Goal: Transaction & Acquisition: Purchase product/service

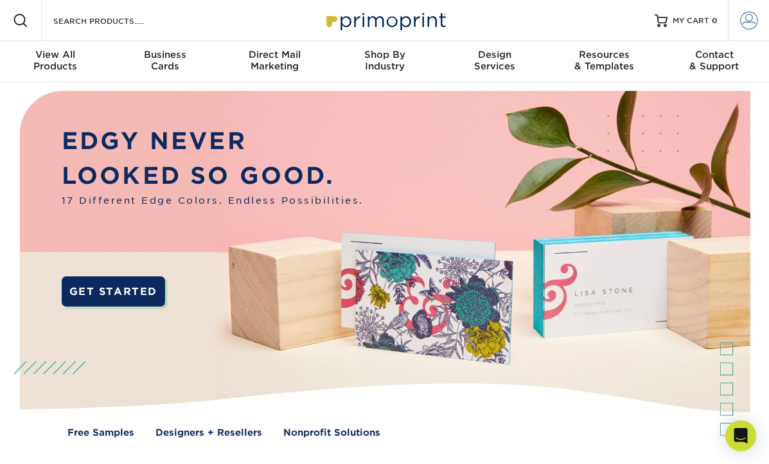
click at [745, 20] on span at bounding box center [749, 21] width 18 height 18
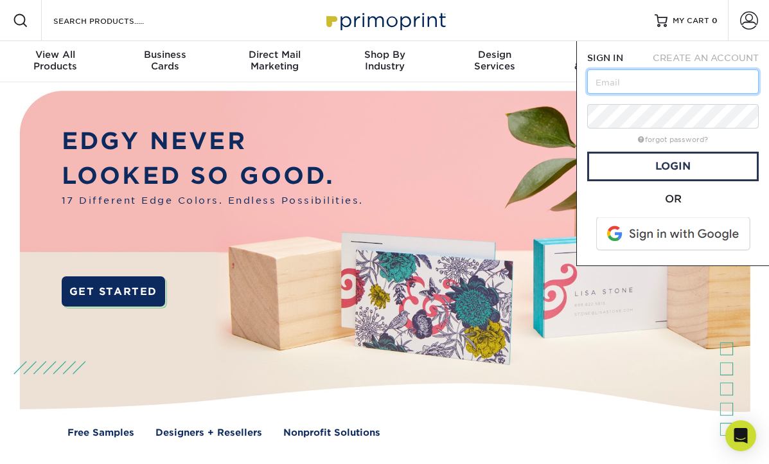
type input "amruiz09@gmail.com"
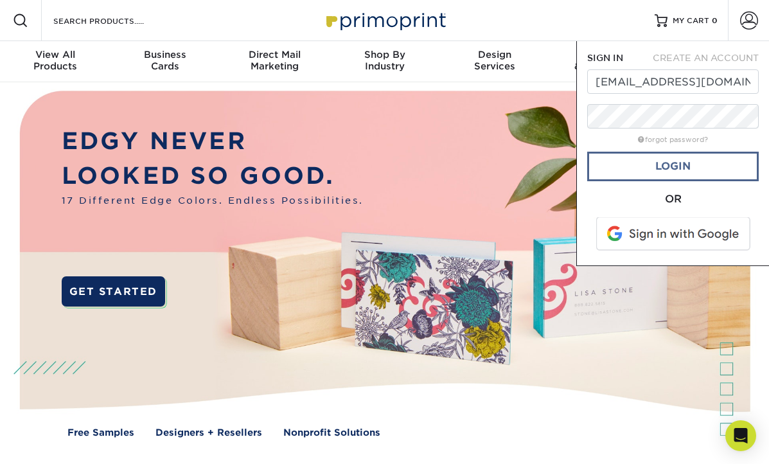
click at [688, 168] on link "Login" at bounding box center [673, 167] width 172 height 30
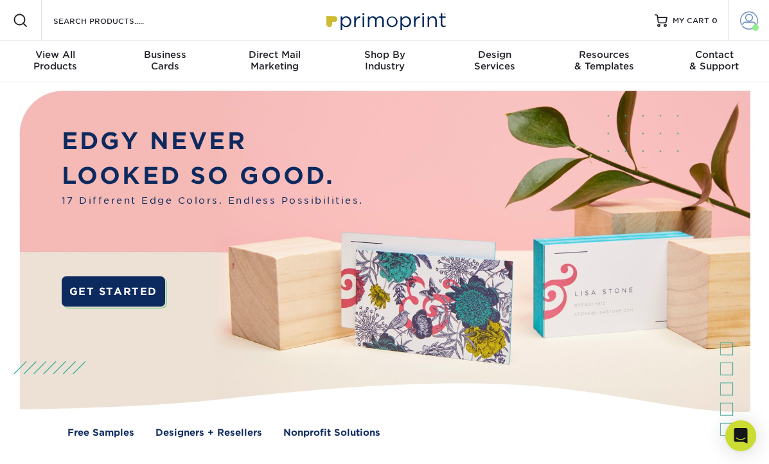
click at [745, 17] on span at bounding box center [749, 21] width 18 height 18
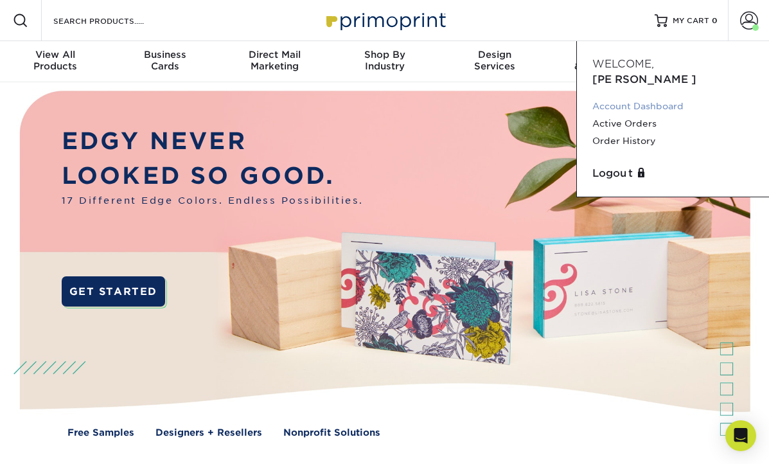
click at [637, 98] on link "Account Dashboard" at bounding box center [672, 106] width 161 height 17
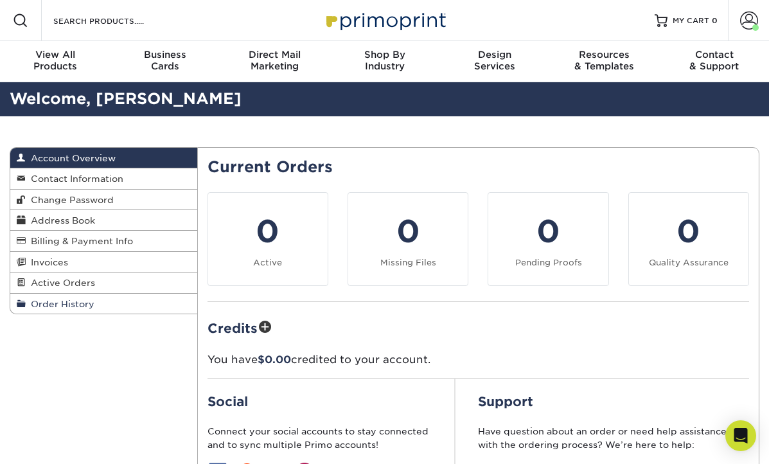
click at [78, 299] on span "Order History" at bounding box center [60, 304] width 69 height 10
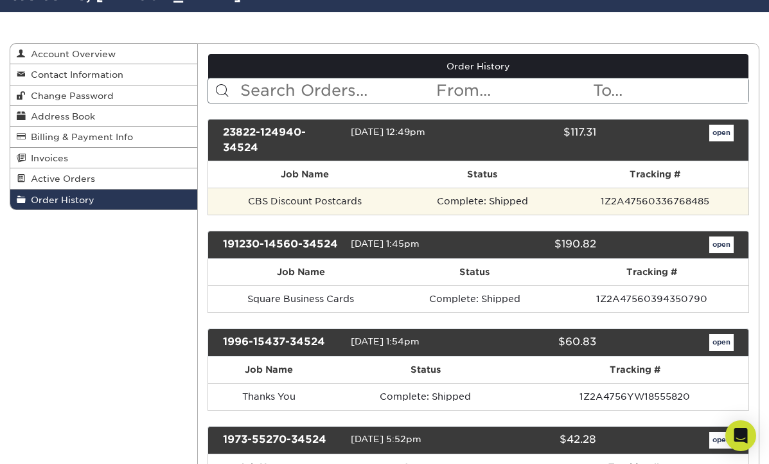
scroll to position [107, 0]
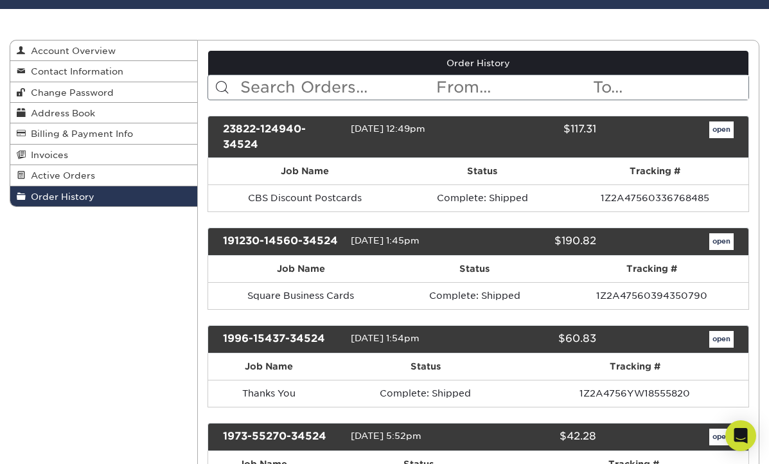
click at [720, 242] on link "open" at bounding box center [721, 241] width 24 height 17
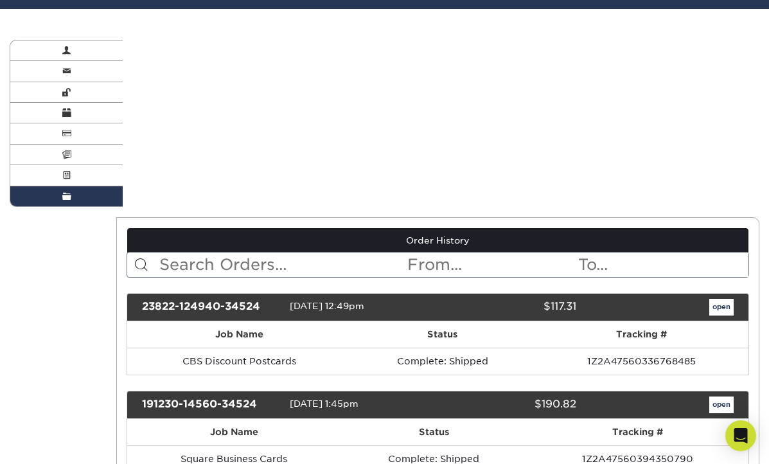
scroll to position [0, 0]
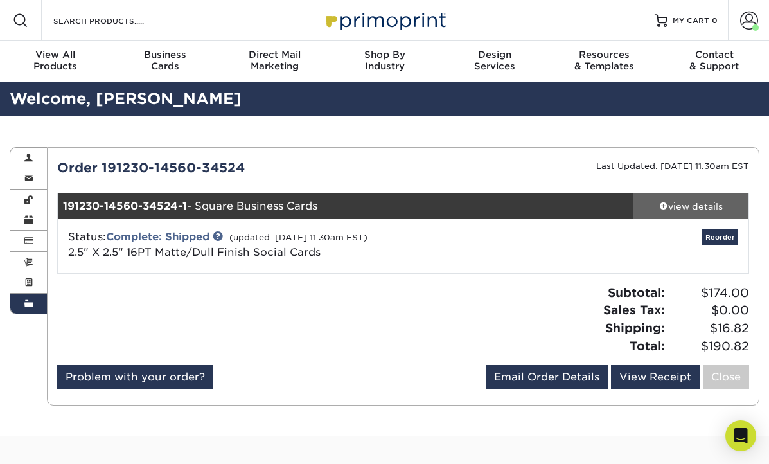
click at [704, 208] on div "view details" at bounding box center [691, 206] width 115 height 13
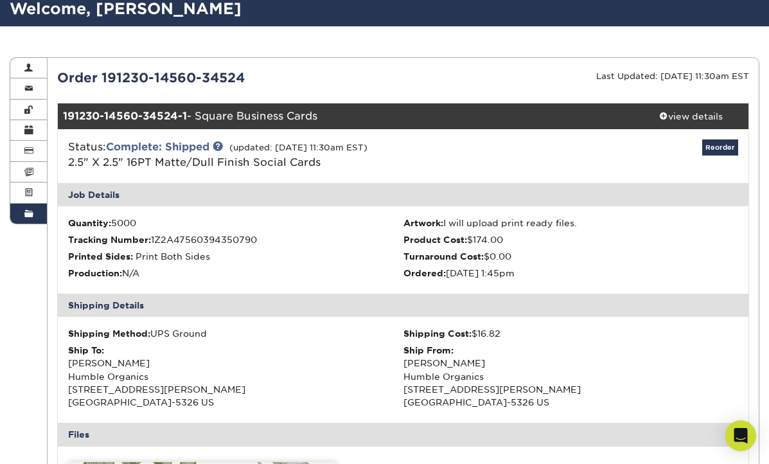
scroll to position [94, 0]
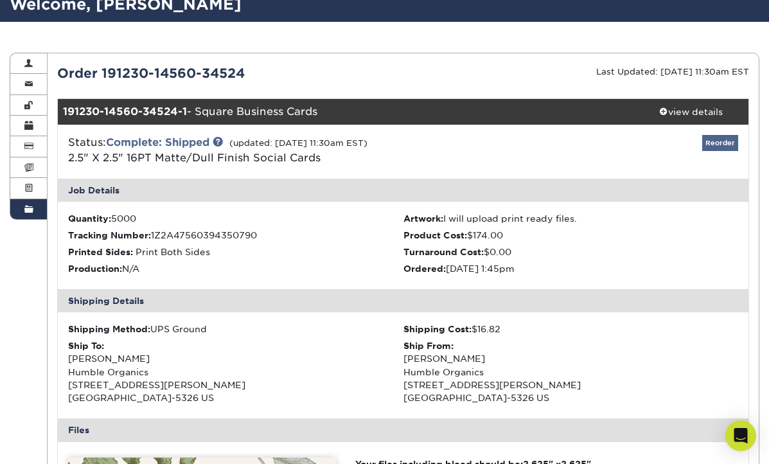
click at [715, 142] on link "Reorder" at bounding box center [720, 143] width 36 height 16
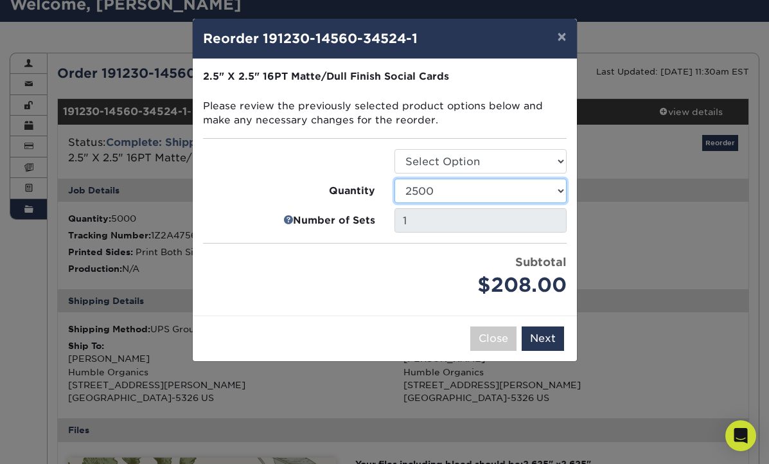
select select "e824bf9f-d22d-4070-926d-42c6dd5ef515"
click at [562, 40] on button "×" at bounding box center [562, 37] width 30 height 36
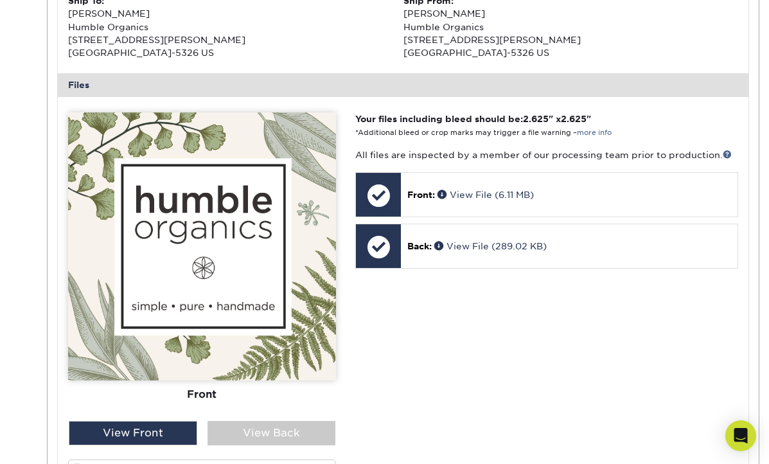
scroll to position [440, 0]
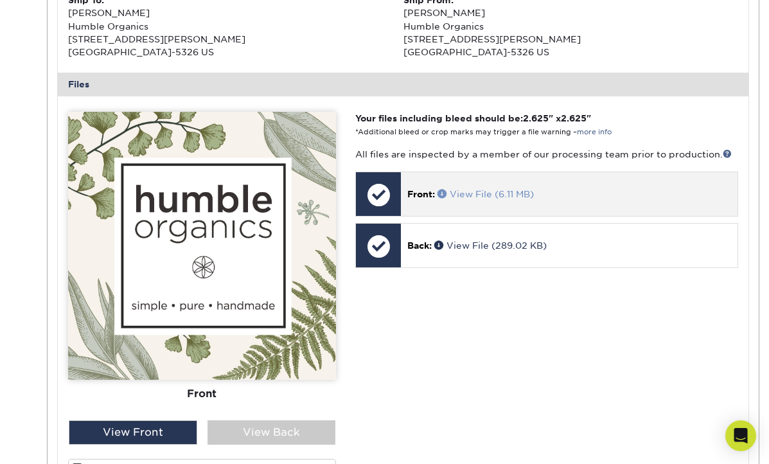
click at [514, 191] on link "View File (6.11 MB)" at bounding box center [486, 194] width 96 height 10
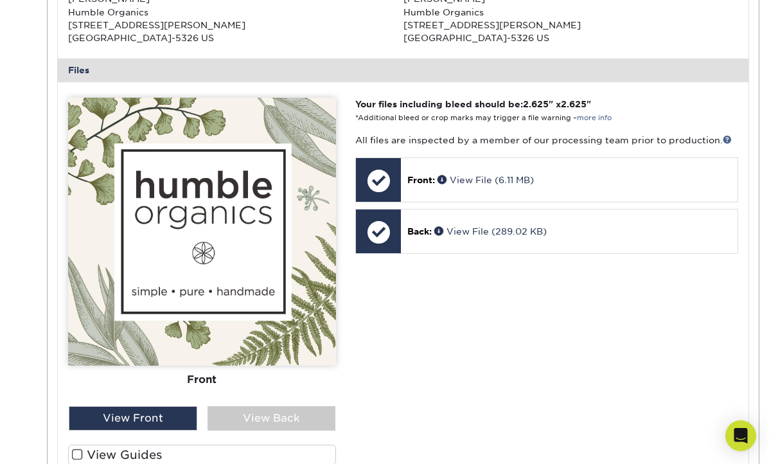
scroll to position [456, 0]
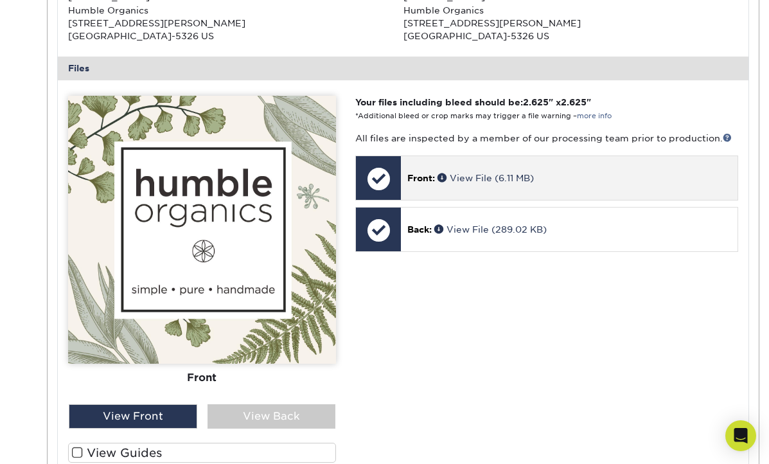
click at [387, 175] on div at bounding box center [378, 178] width 45 height 45
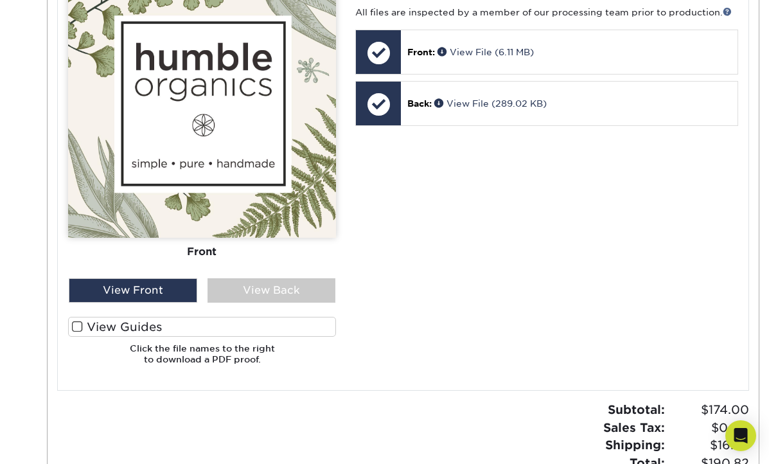
scroll to position [591, 0]
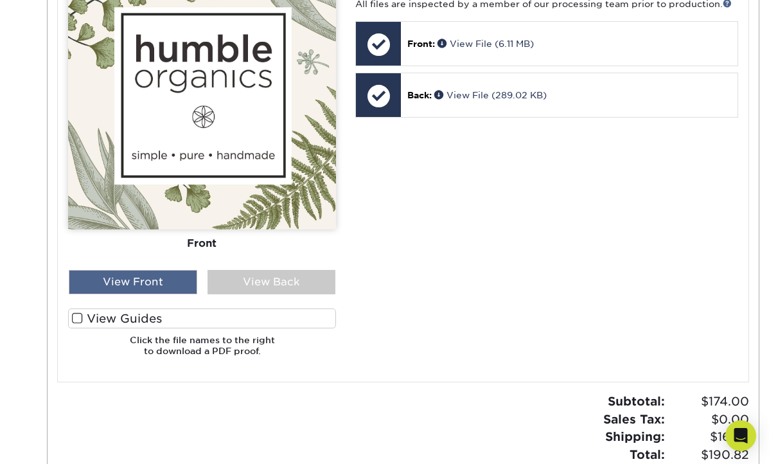
click at [165, 277] on div "View Front" at bounding box center [133, 282] width 128 height 24
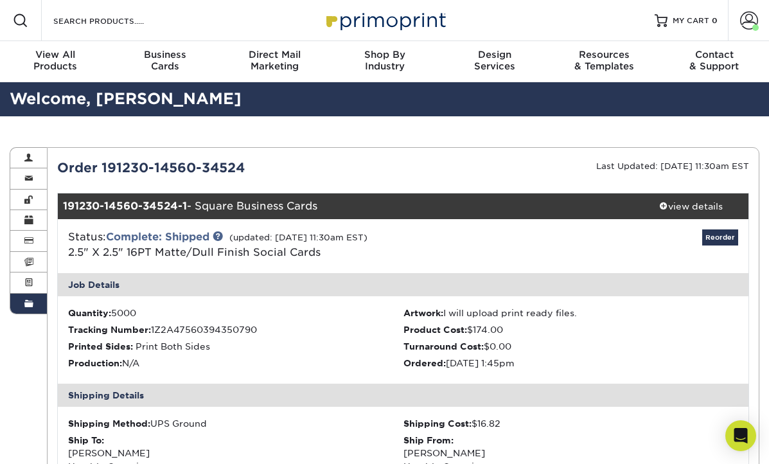
scroll to position [0, 0]
click at [306, 250] on link "2.5" X 2.5" 16PT Matte/Dull Finish Social Cards" at bounding box center [194, 252] width 253 height 12
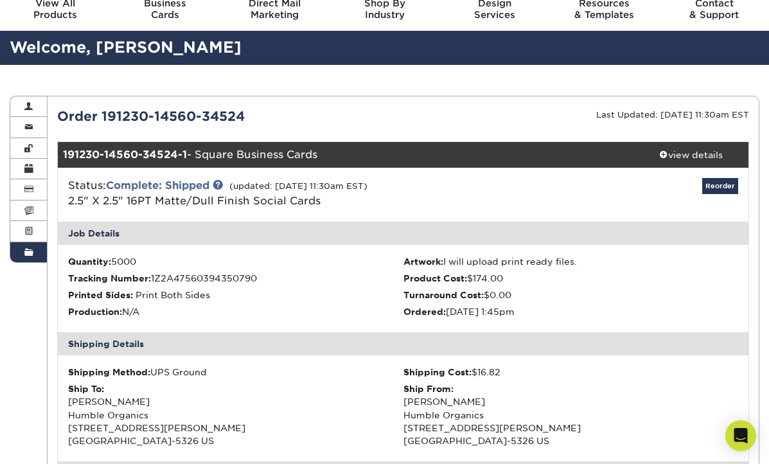
scroll to position [54, 0]
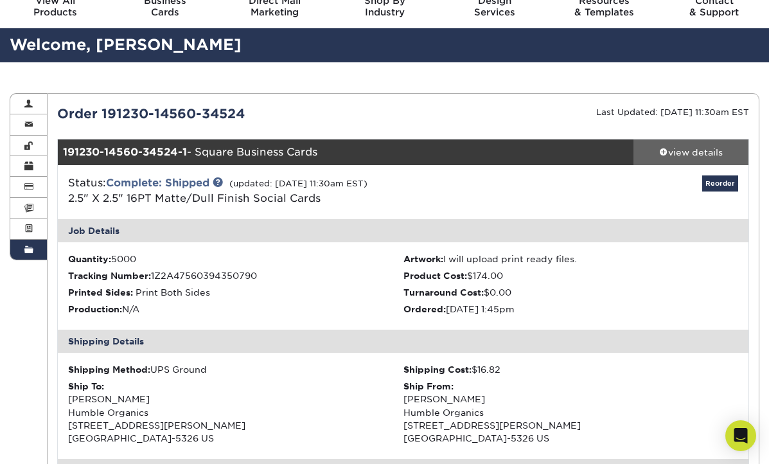
click at [696, 152] on div "view details" at bounding box center [691, 152] width 115 height 13
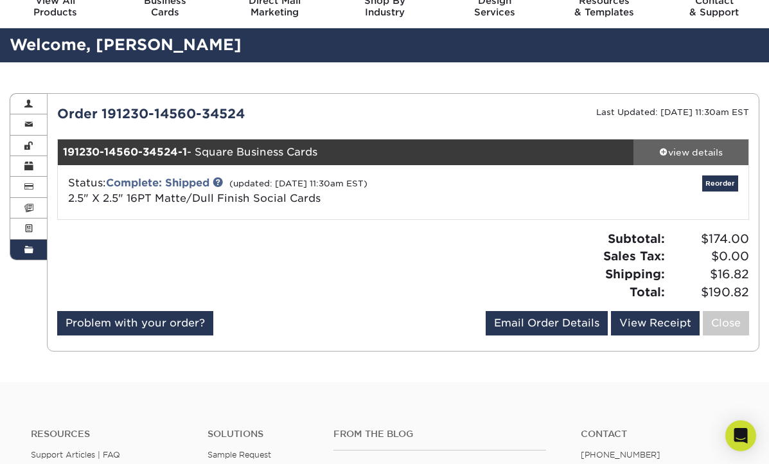
click at [707, 150] on div "view details" at bounding box center [691, 152] width 115 height 13
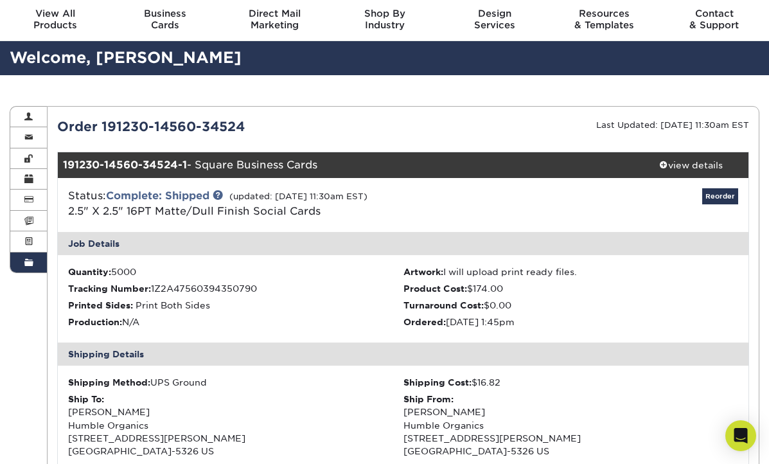
scroll to position [39, 0]
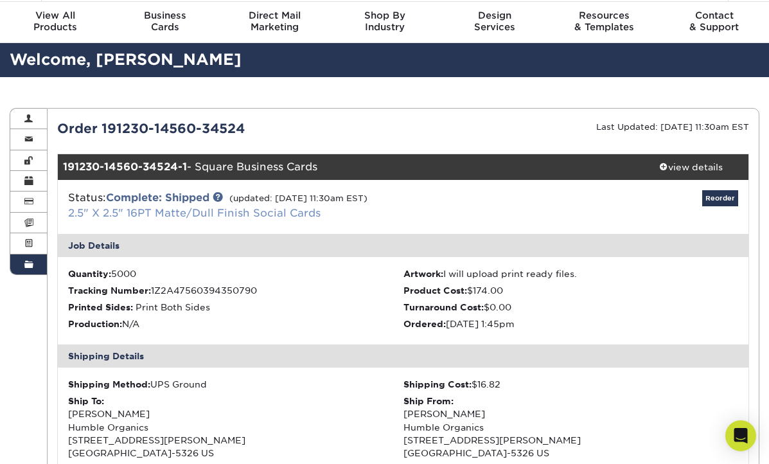
click at [175, 213] on link "2.5" X 2.5" 16PT Matte/Dull Finish Social Cards" at bounding box center [194, 213] width 253 height 12
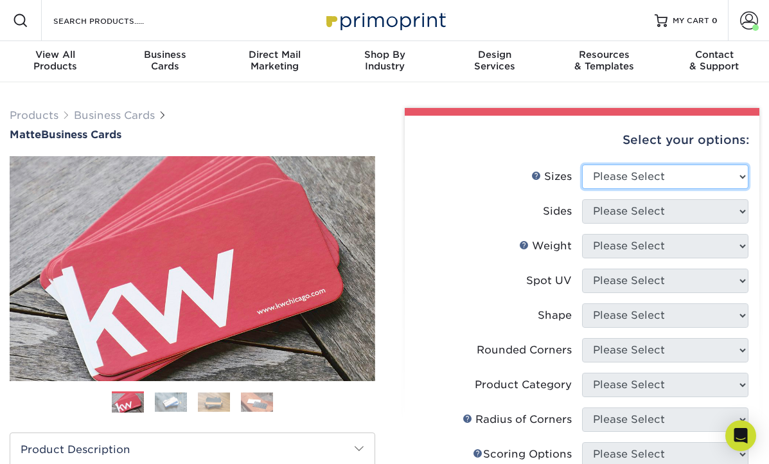
select select "2.50x2.50"
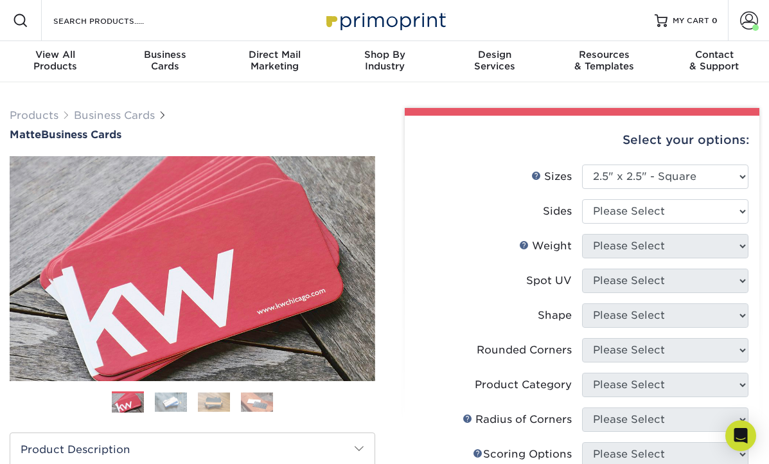
click at [751, 244] on div "Select your options: Sizes Help Sizes Please Select 1.5" x 3.5" - Mini 1.75" x …" at bounding box center [582, 435] width 355 height 639
select select "13abbda7-1d64-4f25-8bb2-c179b224825d"
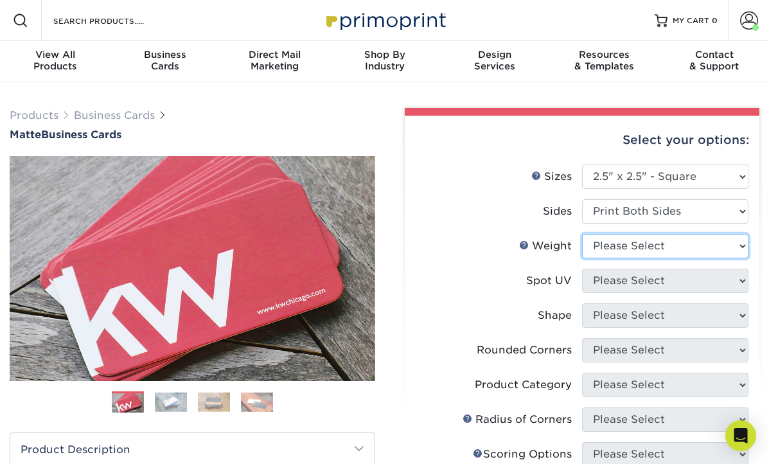
select select "16PT"
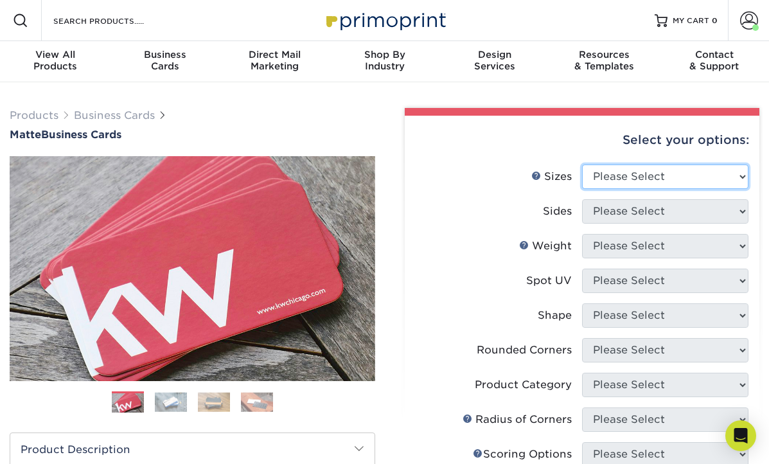
select select "2.50x2.50"
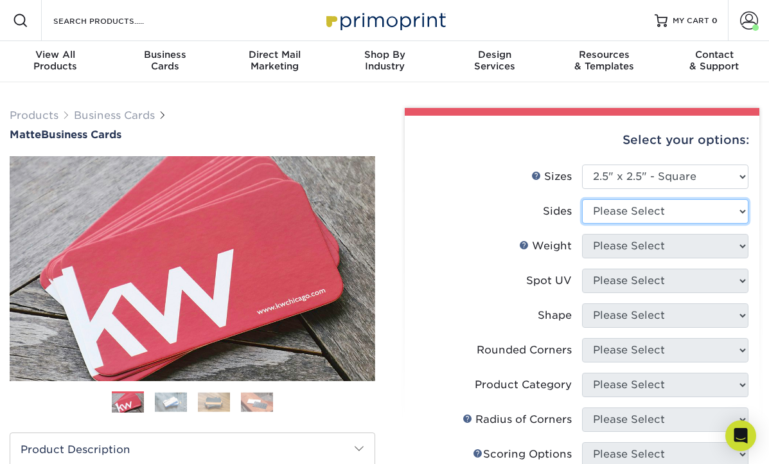
select select "13abbda7-1d64-4f25-8bb2-c179b224825d"
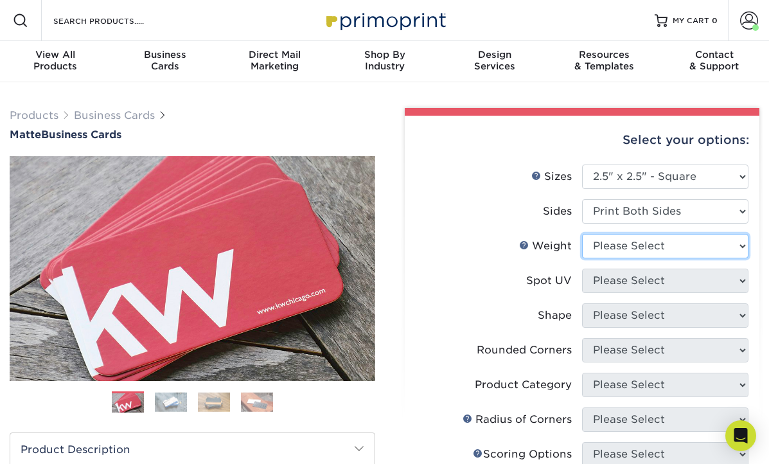
select select "16PT"
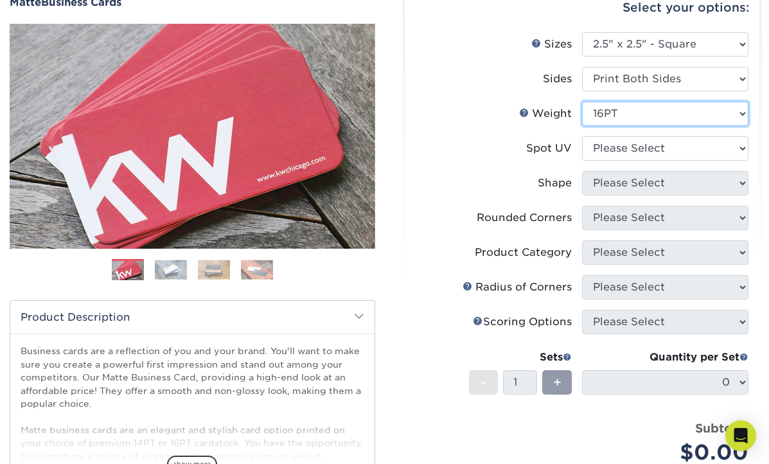
scroll to position [139, 0]
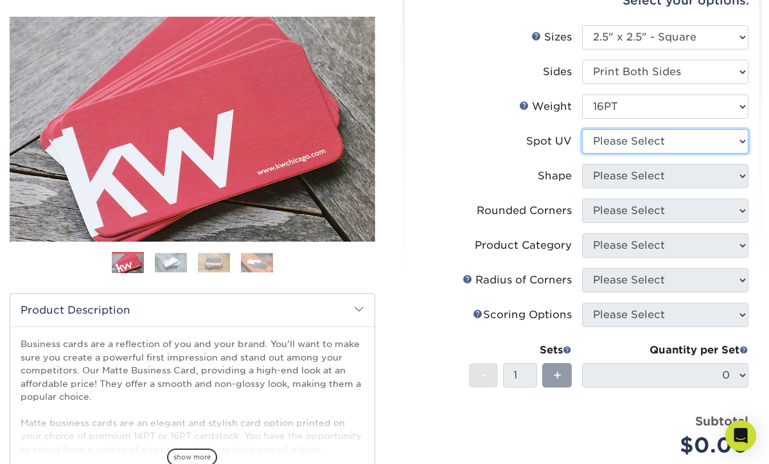
select select "3"
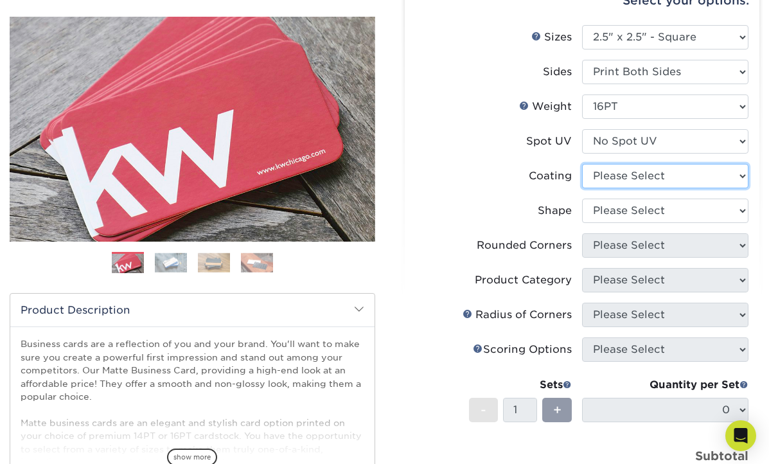
select select "121bb7b5-3b4d-429f-bd8d-bbf80e953313"
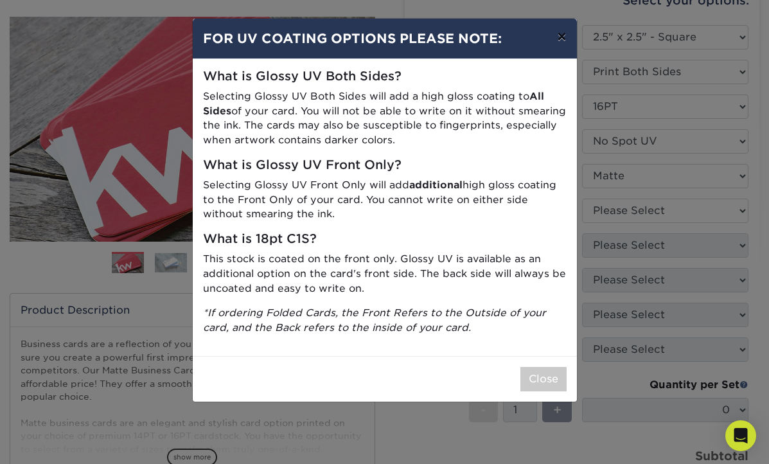
click at [559, 40] on button "×" at bounding box center [562, 37] width 30 height 36
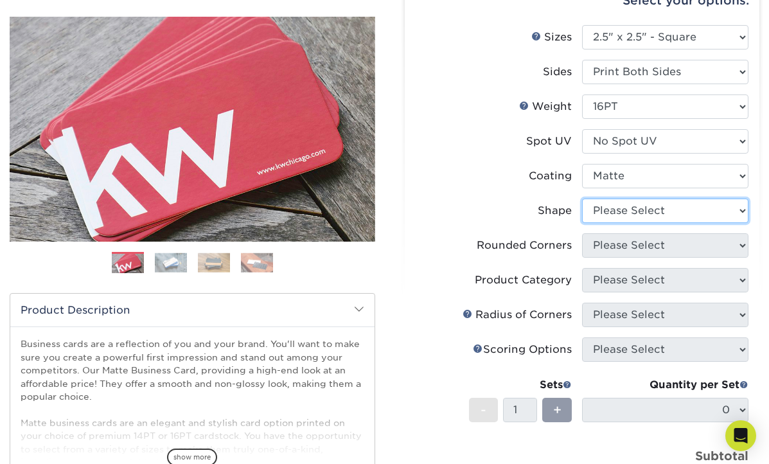
select select "standard"
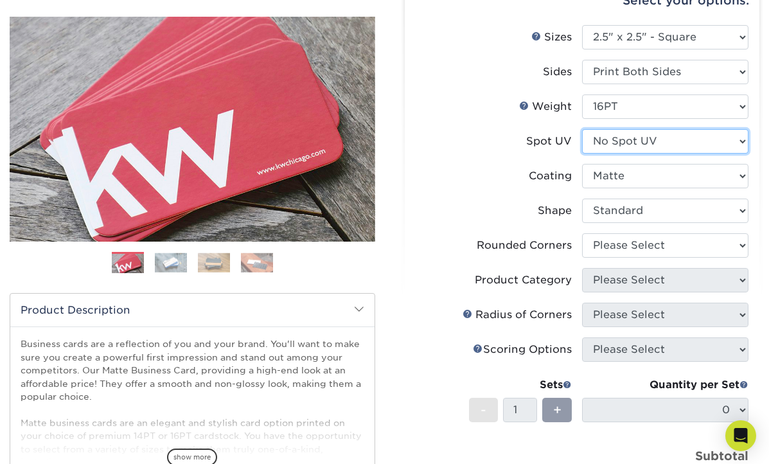
select select "0"
select select "-1"
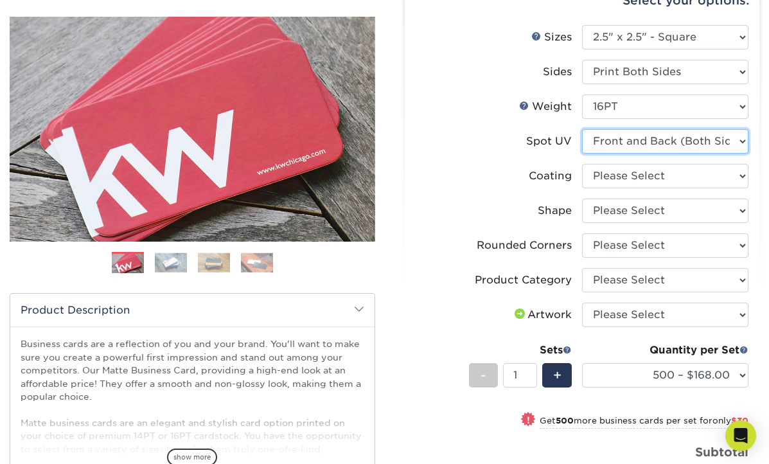
select select "3"
select select
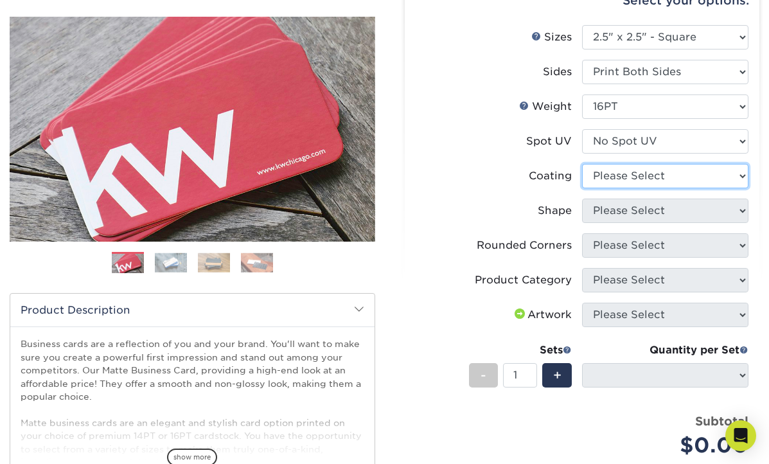
select select "121bb7b5-3b4d-429f-bd8d-bbf80e953313"
select select
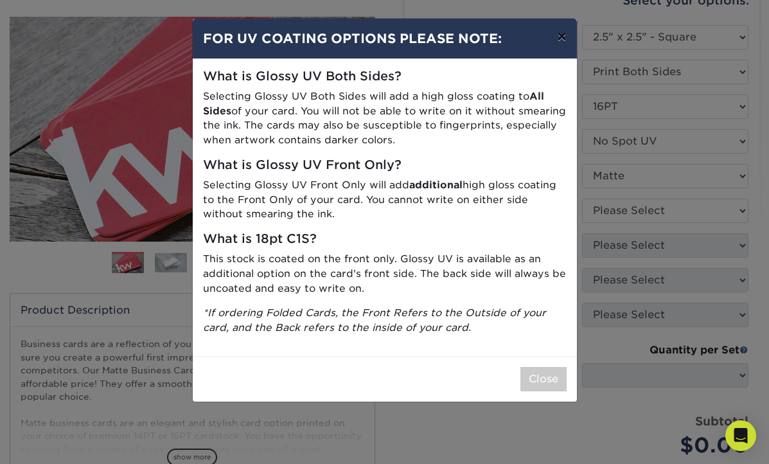
click at [561, 36] on button "×" at bounding box center [562, 37] width 30 height 36
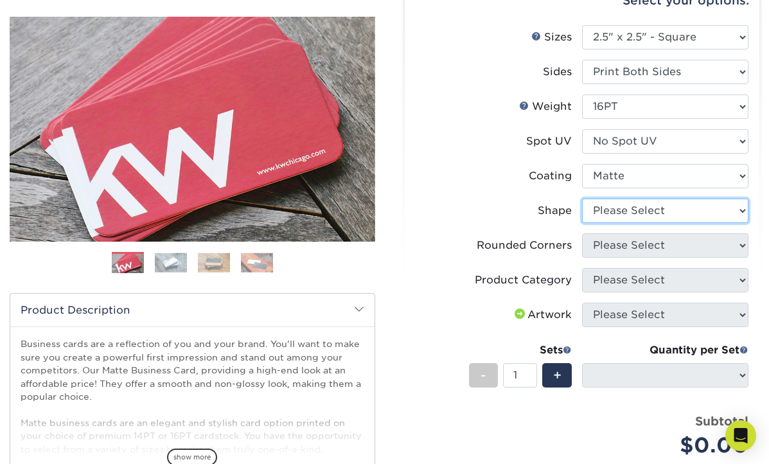
select select "standard"
select select
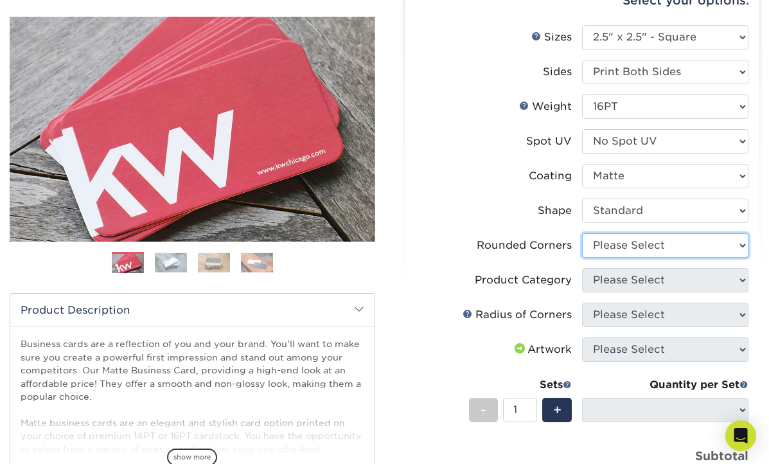
select select "0"
select select "-1"
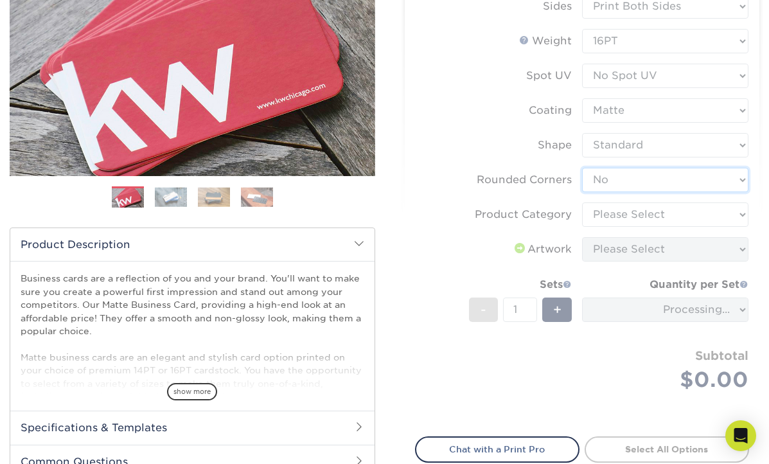
scroll to position [213, 0]
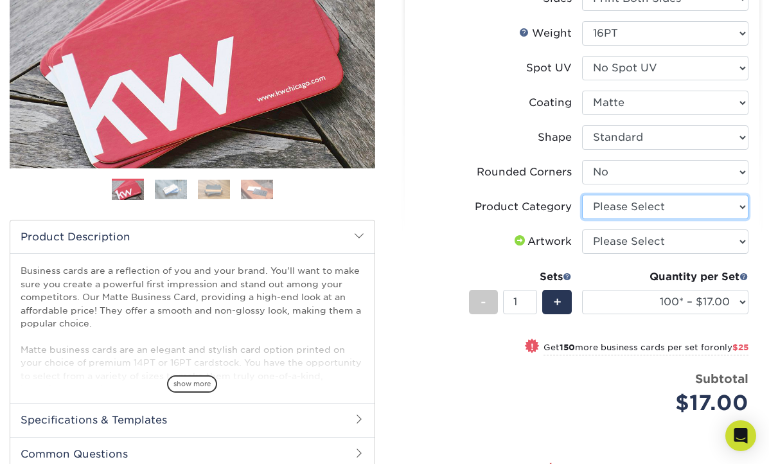
select select "3b5148f1-0588-4f88-a218-97bcfdce65c1"
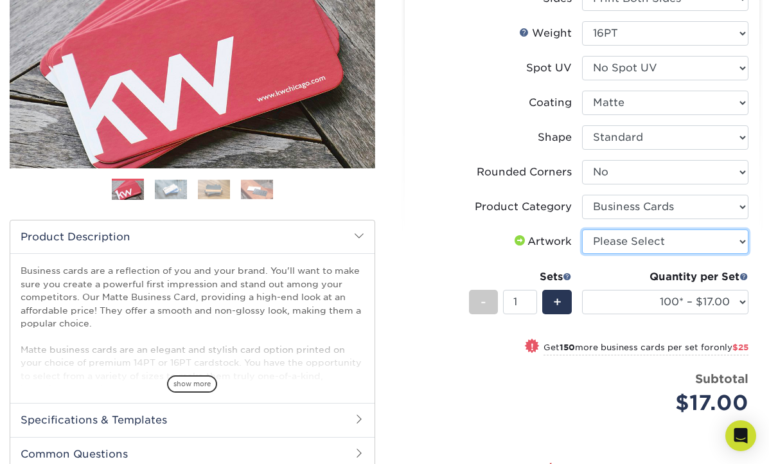
select select "upload"
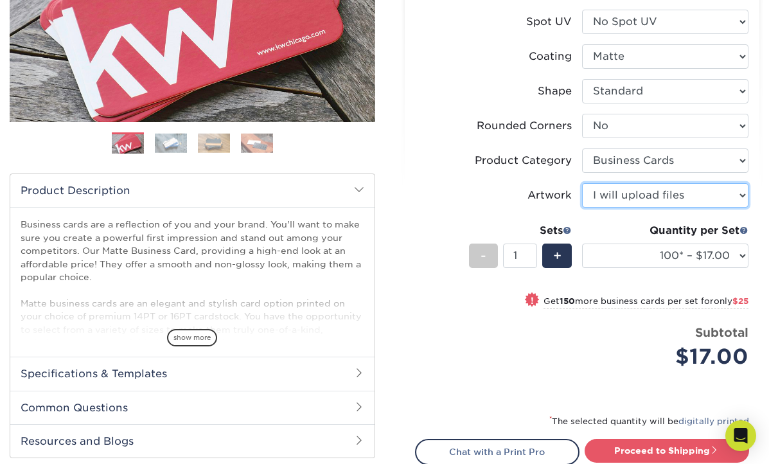
scroll to position [264, 0]
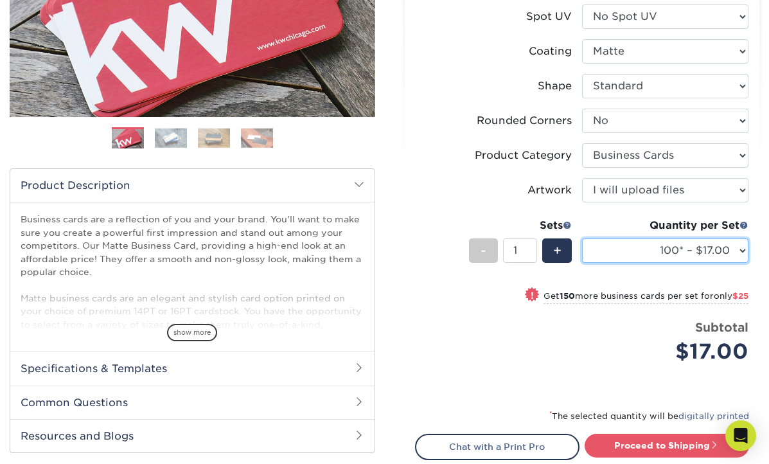
select select "5000 – $294.00"
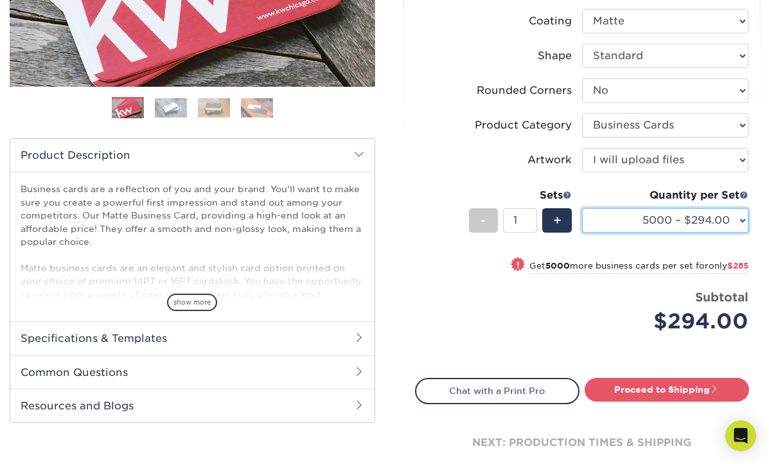
scroll to position [294, 0]
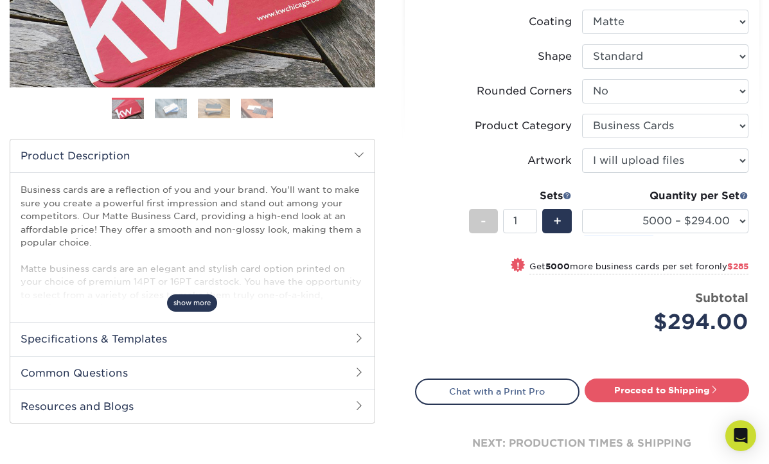
click at [193, 301] on span "show more" at bounding box center [192, 302] width 50 height 17
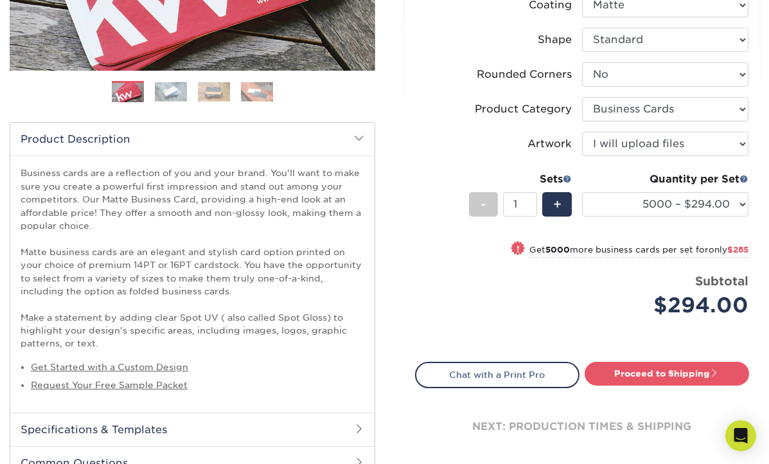
scroll to position [312, 0]
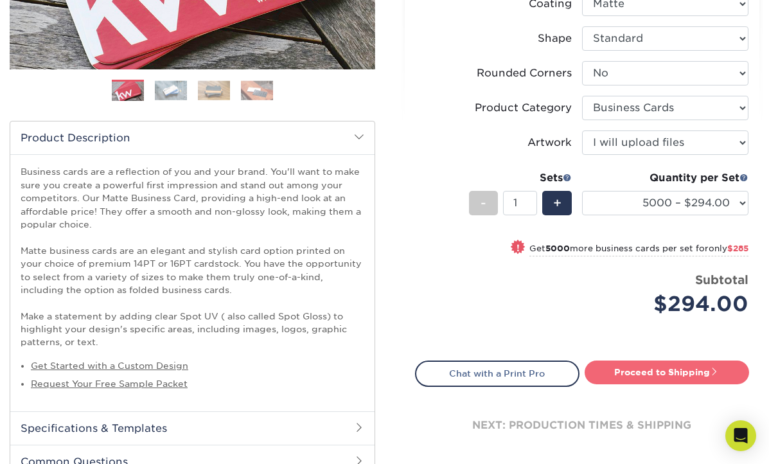
click at [642, 369] on link "Proceed to Shipping" at bounding box center [667, 371] width 165 height 23
type input "Set 1"
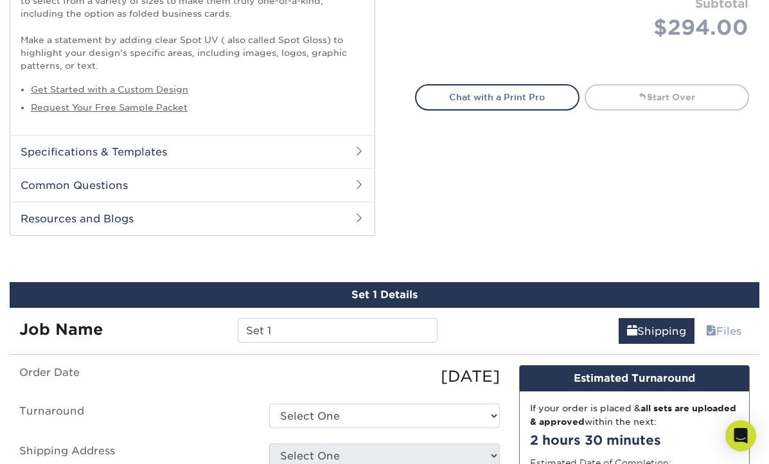
scroll to position [756, 0]
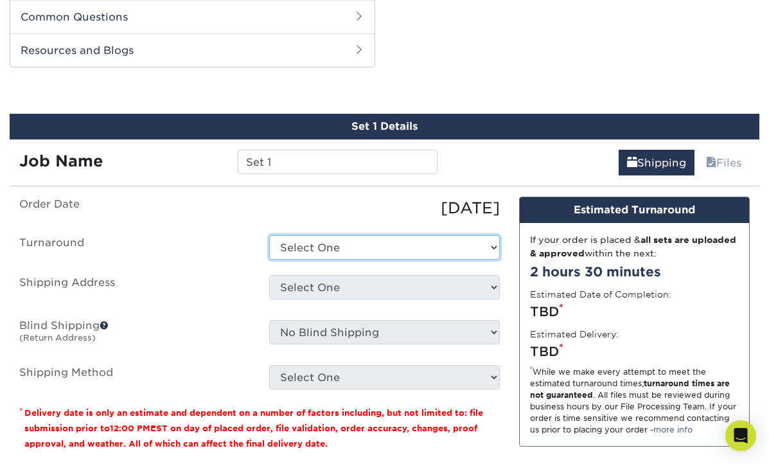
select select "adf5f0c3-47f0-4a2c-a328-1fa6cbc34627"
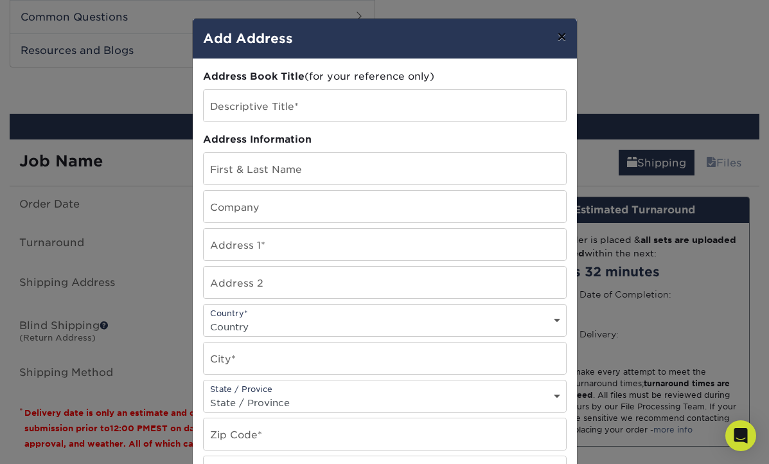
click at [558, 35] on button "×" at bounding box center [562, 37] width 30 height 36
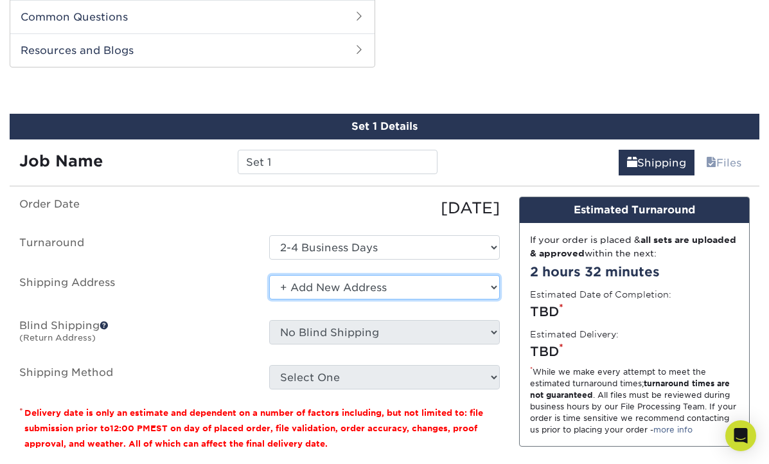
select select "121799"
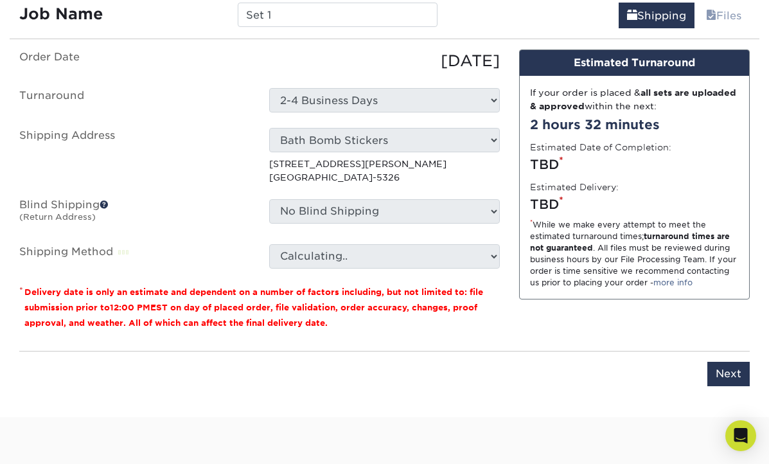
scroll to position [904, 0]
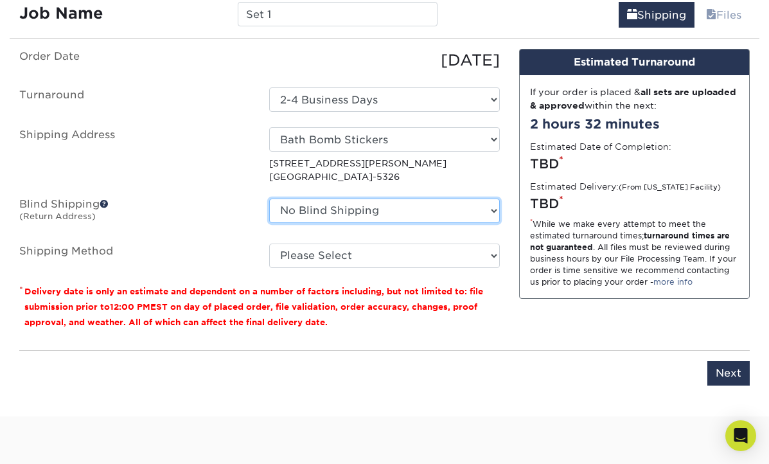
select select "121799"
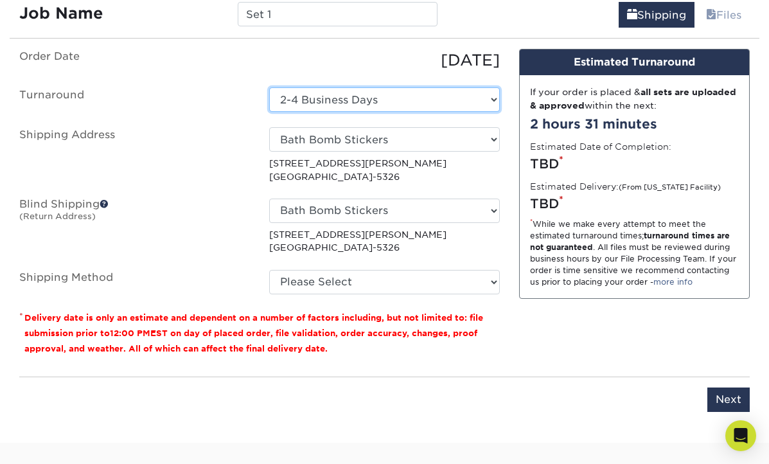
select select "34c10cbe-b073-4315-a70a-52c5e0258040"
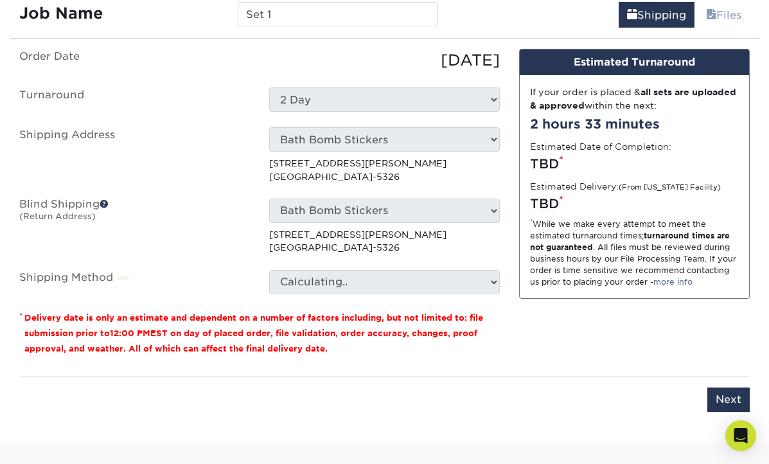
drag, startPoint x: 340, startPoint y: 94, endPoint x: 384, endPoint y: 273, distance: 184.5
click at [384, 273] on select "Calculating.." at bounding box center [384, 282] width 231 height 24
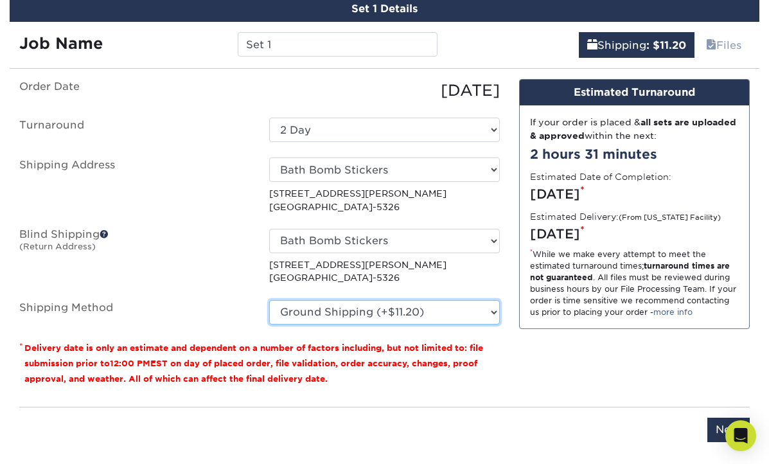
scroll to position [874, 0]
click at [378, 87] on div "08/11/2025" at bounding box center [385, 90] width 250 height 23
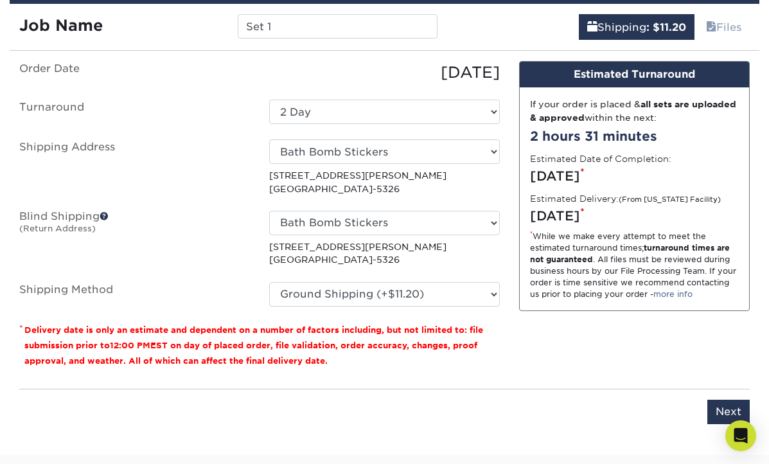
scroll to position [896, 0]
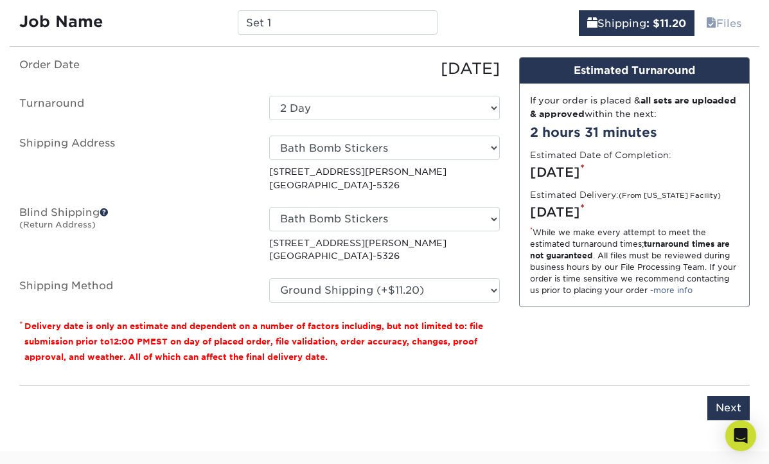
click at [651, 205] on div "Friday, Aug 15th *" at bounding box center [634, 211] width 209 height 19
click at [536, 342] on div "Design Estimated Turnaround If your order is placed & all sets are uploaded & a…" at bounding box center [635, 215] width 250 height 317
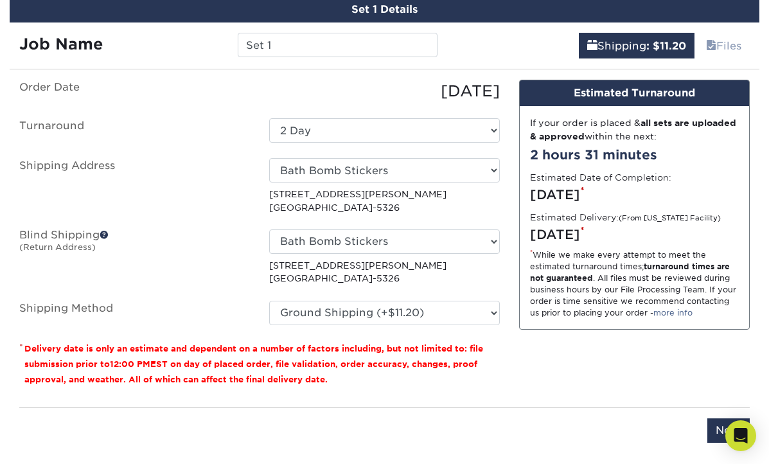
scroll to position [873, 0]
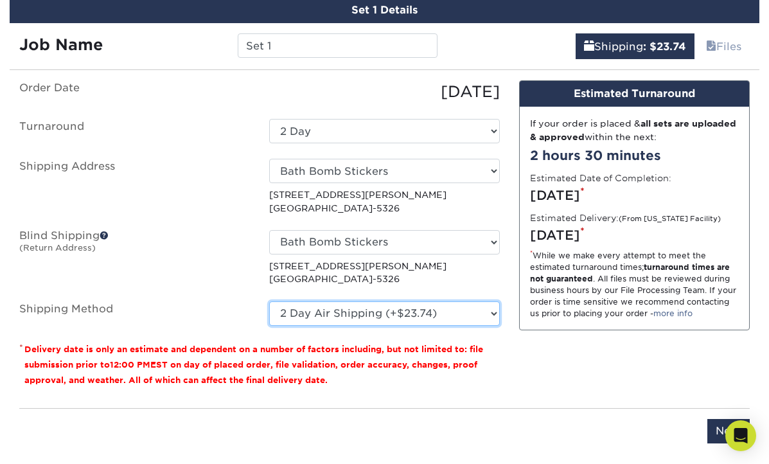
select select "03"
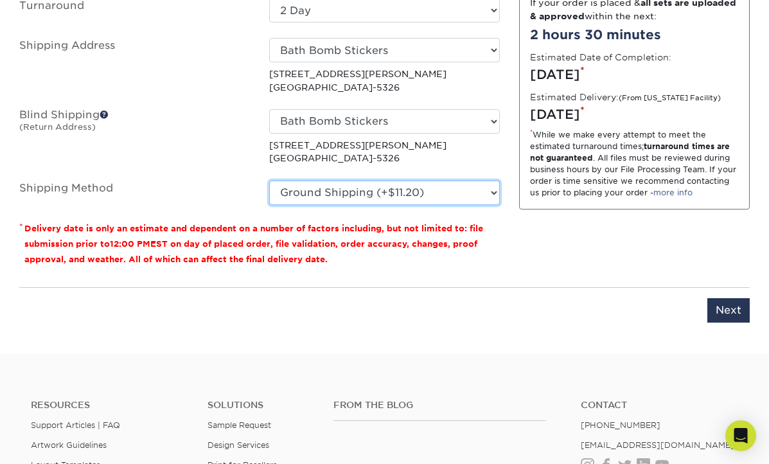
scroll to position [1006, 0]
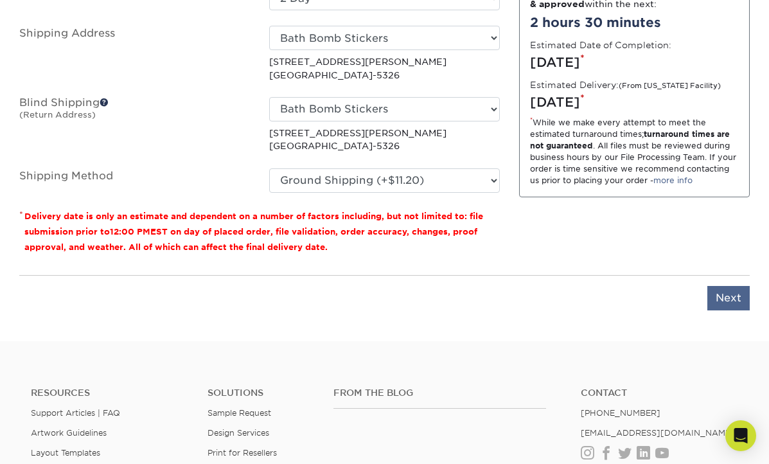
click at [733, 294] on input "Next" at bounding box center [728, 298] width 42 height 24
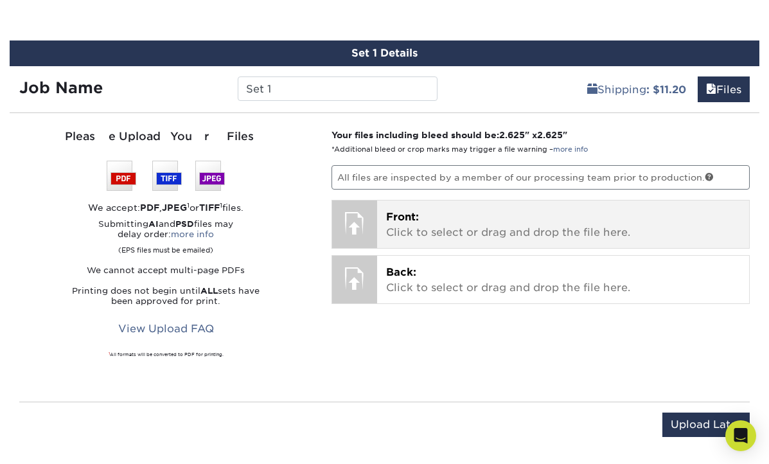
scroll to position [830, 0]
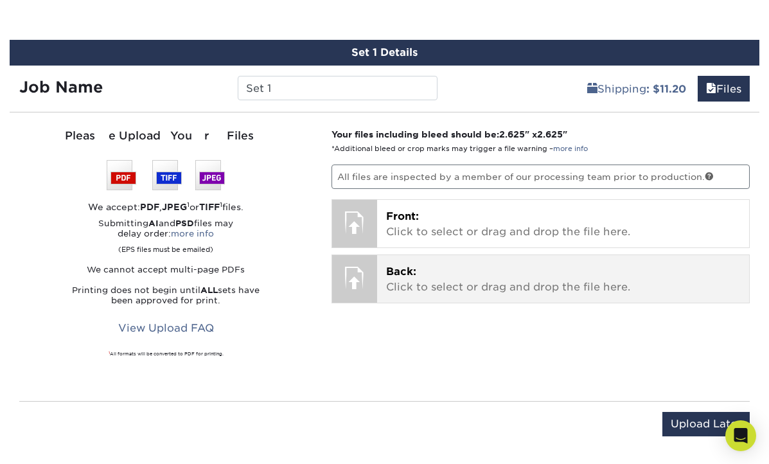
click at [425, 256] on div "Back: Click to select or drag and drop the file here. Choose file" at bounding box center [563, 279] width 372 height 48
click at [443, 275] on p "Back: Click to select or drag and drop the file here." at bounding box center [563, 279] width 354 height 31
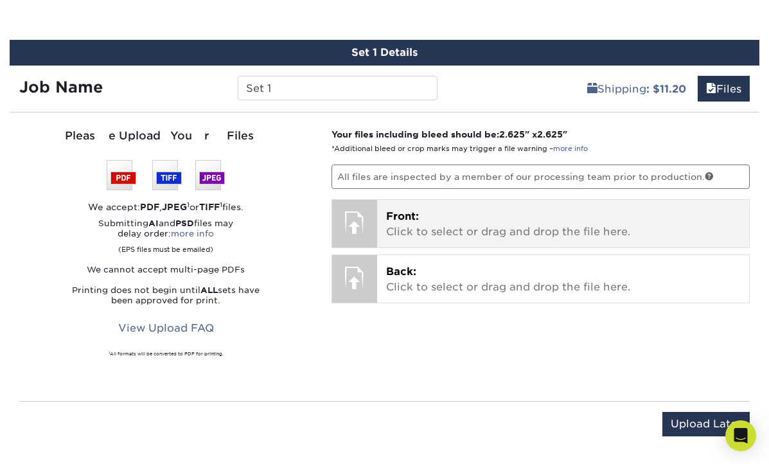
click at [501, 229] on p "Front: Click to select or drag and drop the file here." at bounding box center [563, 224] width 354 height 31
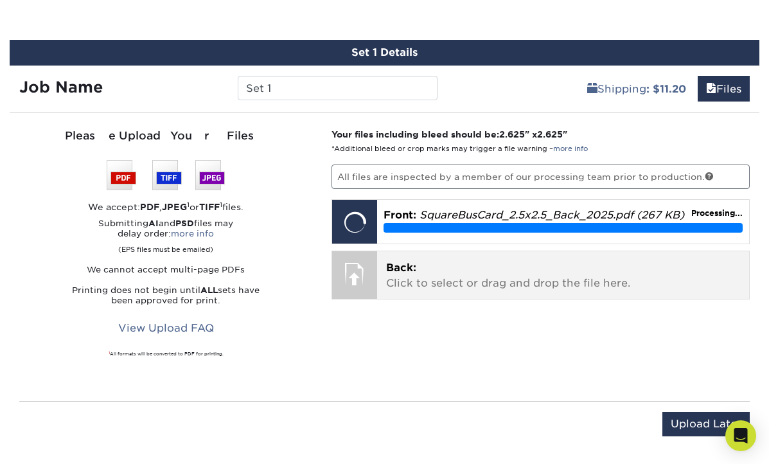
click at [464, 273] on p "Back: Click to select or drag and drop the file here." at bounding box center [563, 275] width 354 height 31
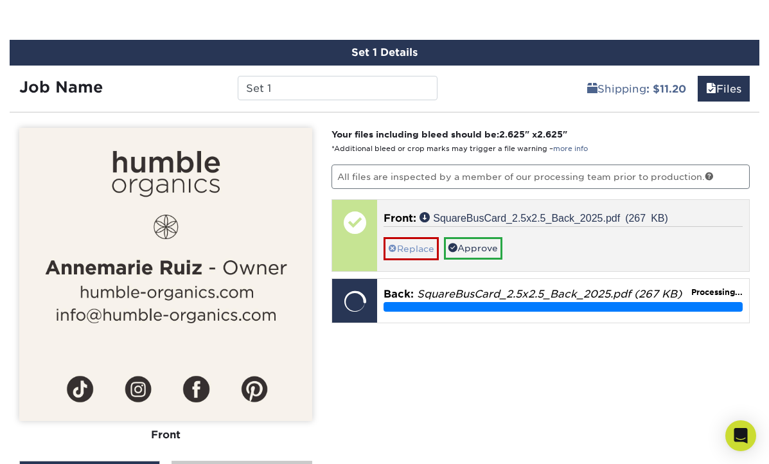
click at [420, 239] on link "Replace" at bounding box center [411, 248] width 55 height 22
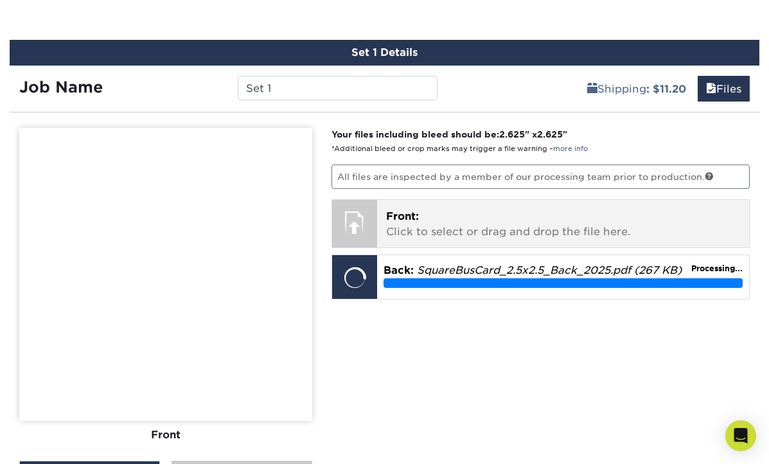
click at [430, 212] on p "Front: Click to select or drag and drop the file here." at bounding box center [563, 224] width 354 height 31
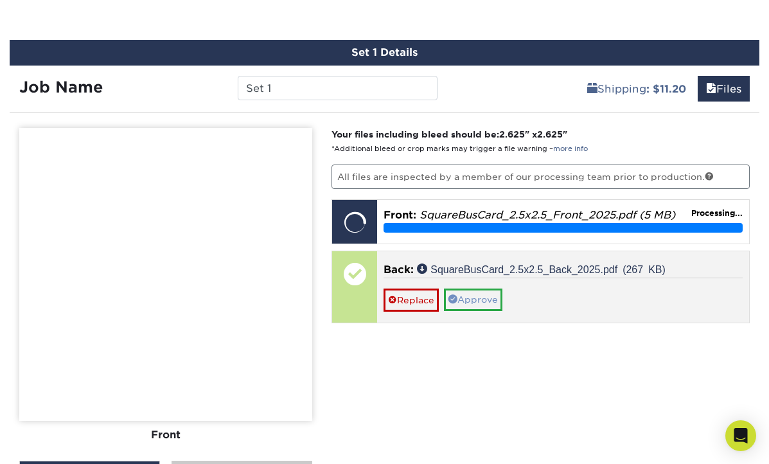
click at [477, 296] on link "Approve" at bounding box center [473, 300] width 58 height 22
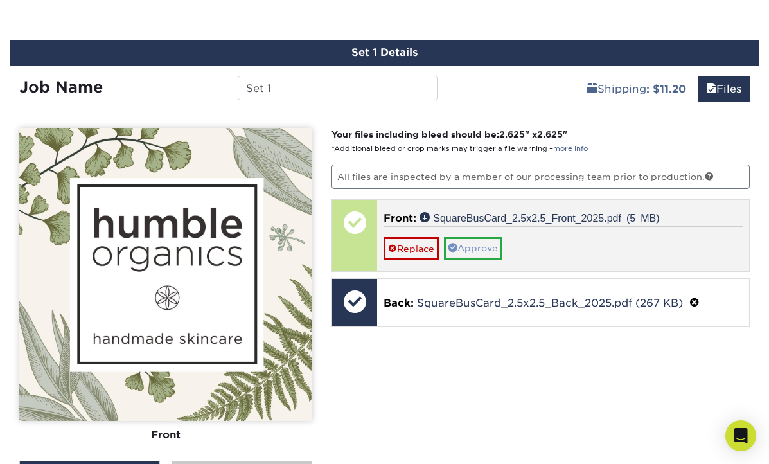
click at [482, 243] on link "Approve" at bounding box center [473, 248] width 58 height 22
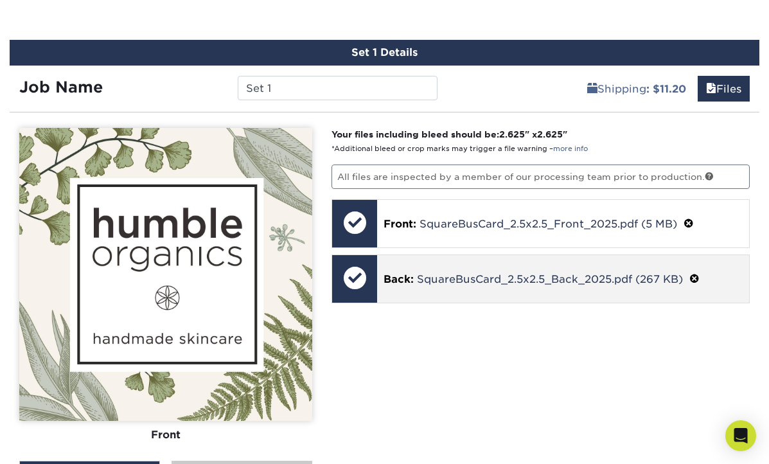
click at [480, 260] on div "Back: SquareBusCard_2.5x2.5_Back_2025.pdf (267 KB)" at bounding box center [563, 279] width 372 height 48
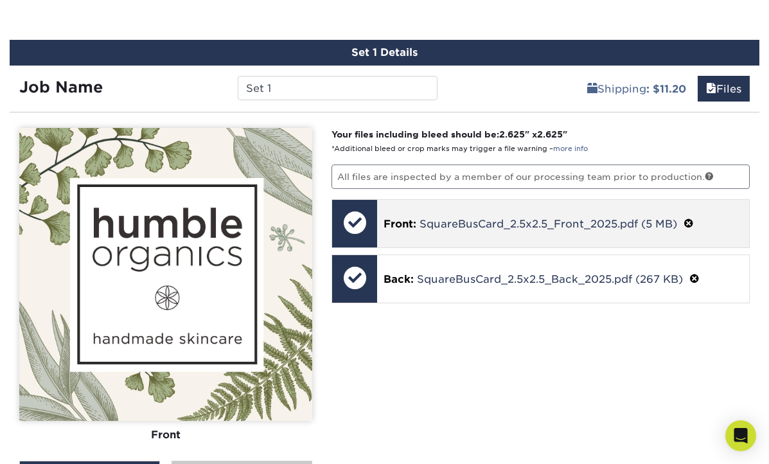
click at [503, 203] on div "Front: SquareBusCard_2.5x2.5_Front_2025.pdf (5 MB)" at bounding box center [563, 224] width 372 height 48
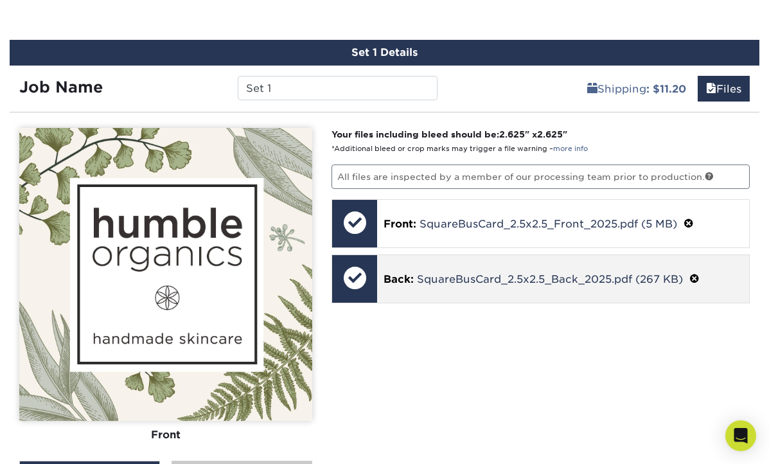
click at [497, 260] on div "Back: SquareBusCard_2.5x2.5_Back_2025.pdf (267 KB)" at bounding box center [563, 279] width 372 height 48
click at [355, 280] on div at bounding box center [354, 277] width 45 height 45
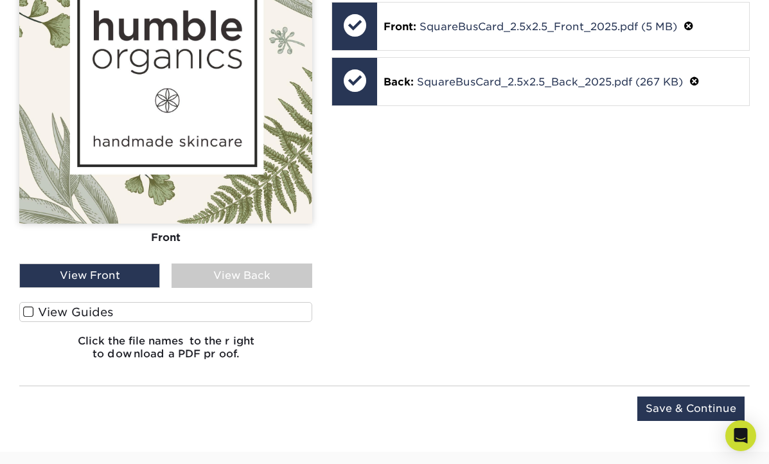
scroll to position [1003, 0]
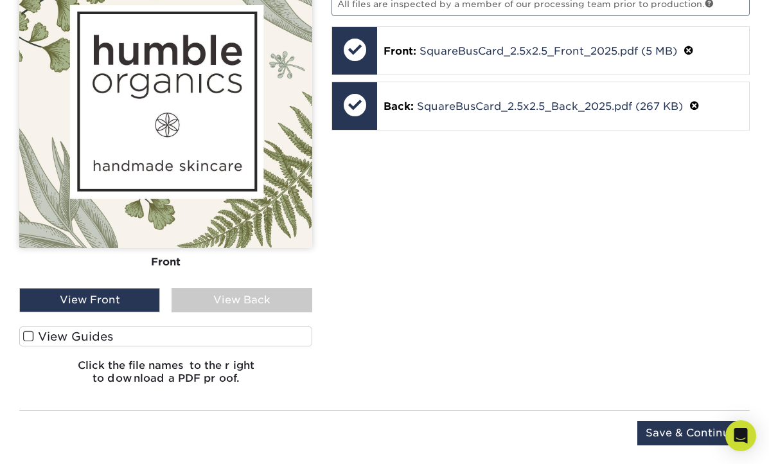
click at [253, 300] on div "View Back" at bounding box center [242, 300] width 141 height 24
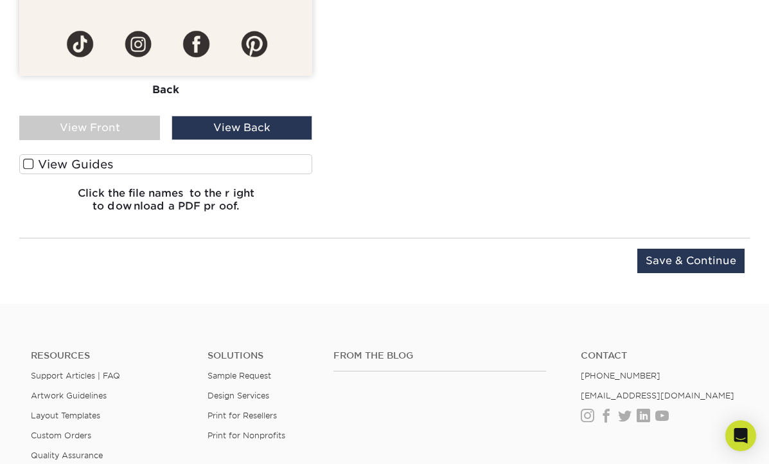
scroll to position [1186, 0]
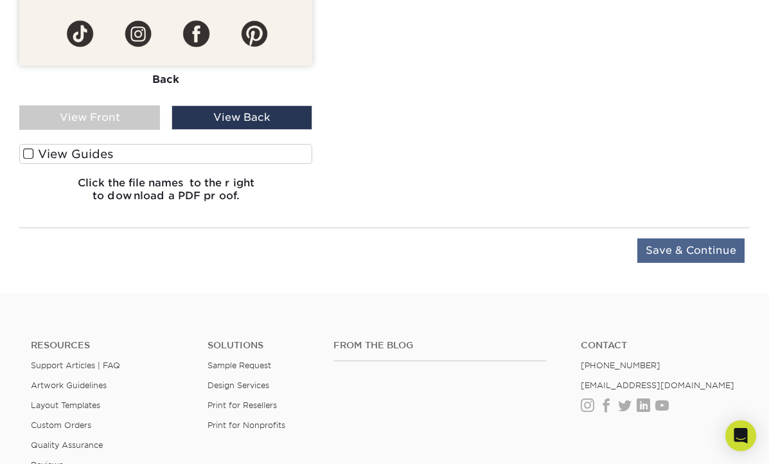
click at [698, 249] on input "Save & Continue" at bounding box center [690, 250] width 107 height 24
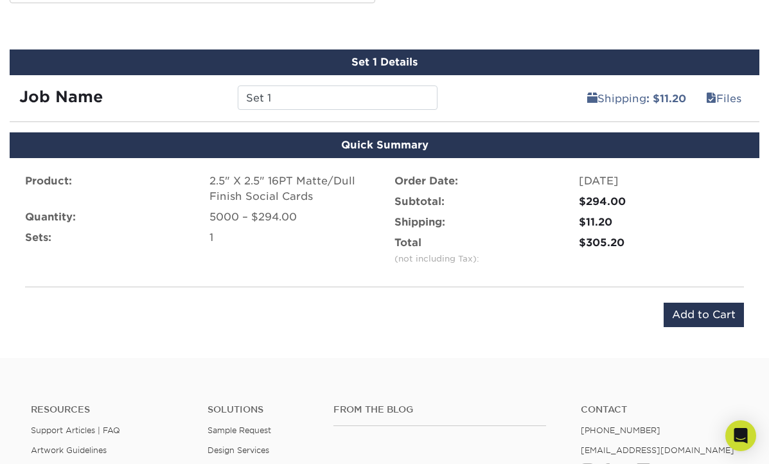
scroll to position [822, 0]
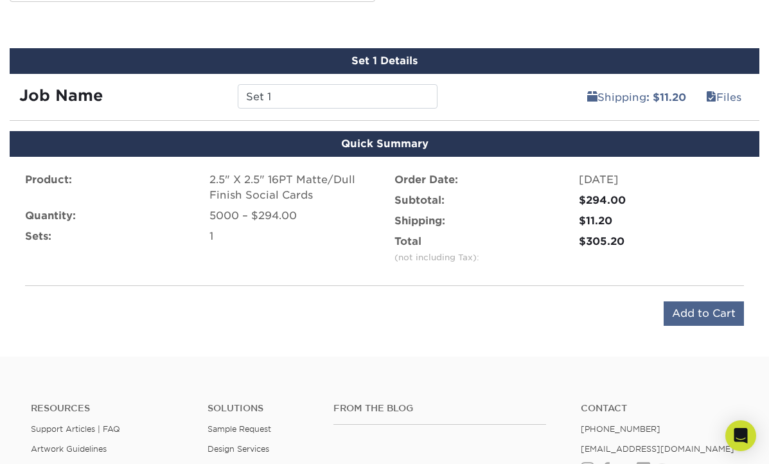
click at [704, 310] on input "Add to Cart" at bounding box center [704, 313] width 80 height 24
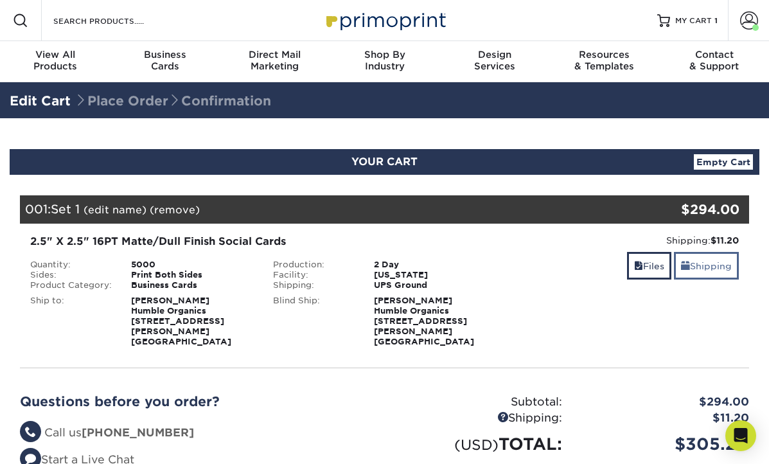
click at [716, 262] on link "Shipping" at bounding box center [706, 266] width 65 height 28
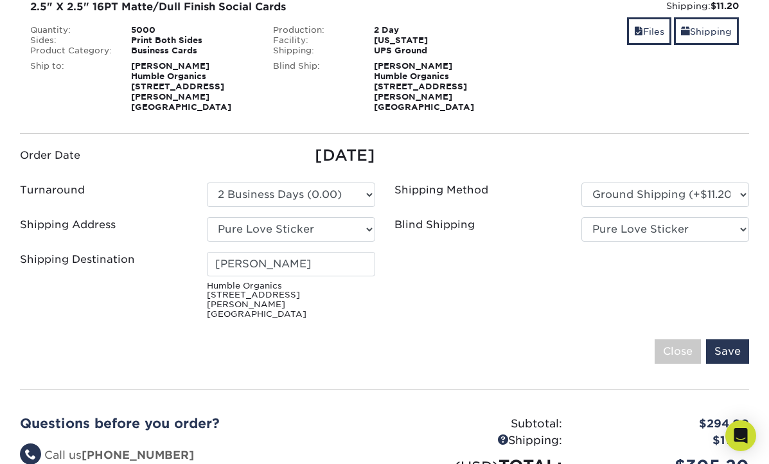
scroll to position [226, 0]
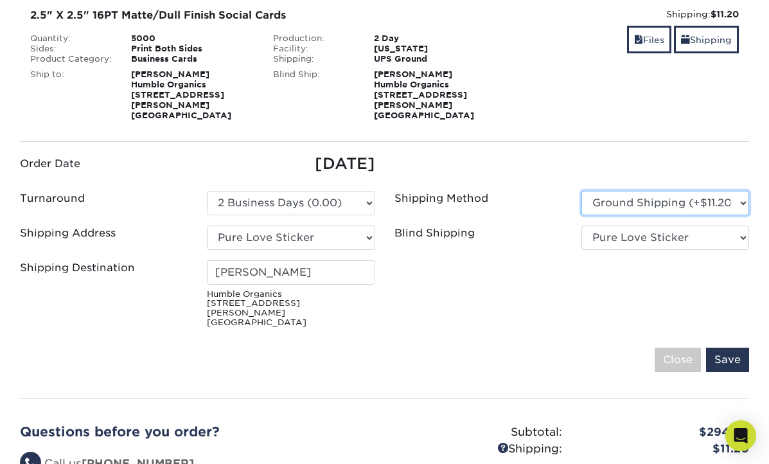
select select "02"
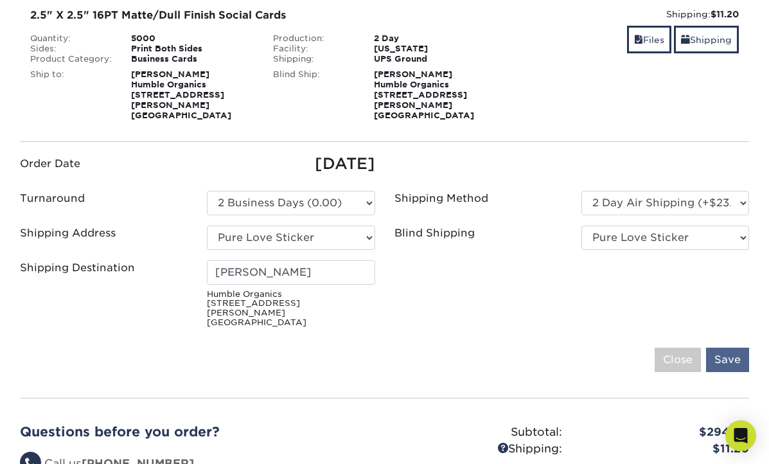
click at [732, 348] on input "Save" at bounding box center [727, 360] width 43 height 24
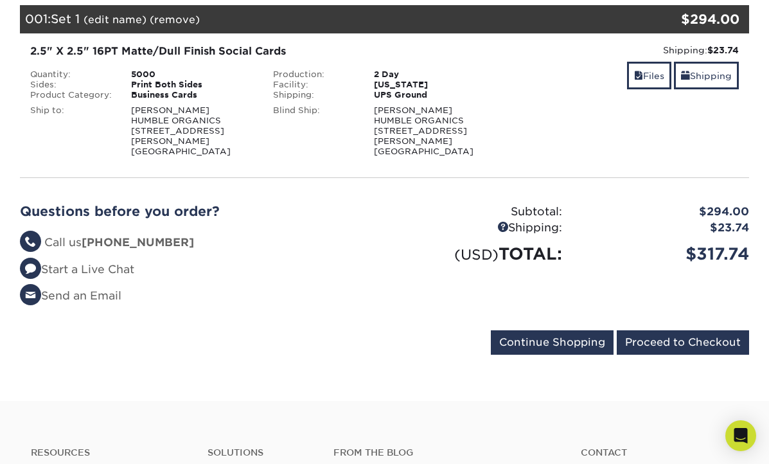
scroll to position [191, 0]
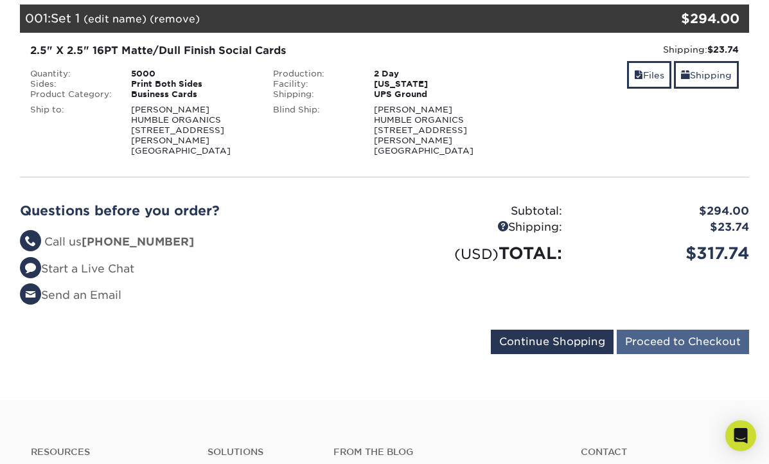
click at [677, 331] on input "Proceed to Checkout" at bounding box center [683, 342] width 132 height 24
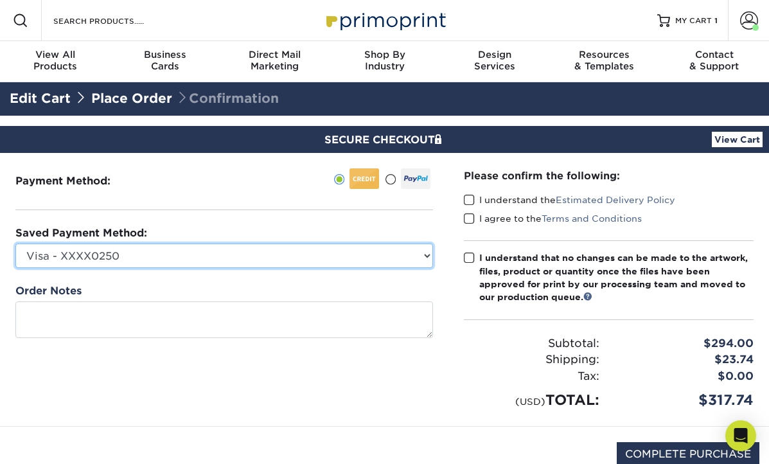
select select
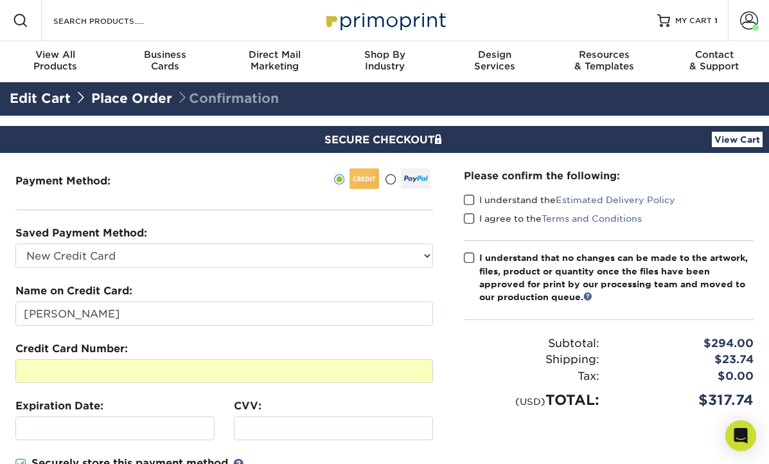
click at [472, 199] on span at bounding box center [469, 200] width 11 height 12
click at [0, 0] on input "I understand the Estimated Delivery Policy" at bounding box center [0, 0] width 0 height 0
click at [472, 215] on span at bounding box center [469, 219] width 11 height 12
click at [0, 0] on input "I agree to the Terms and Conditions" at bounding box center [0, 0] width 0 height 0
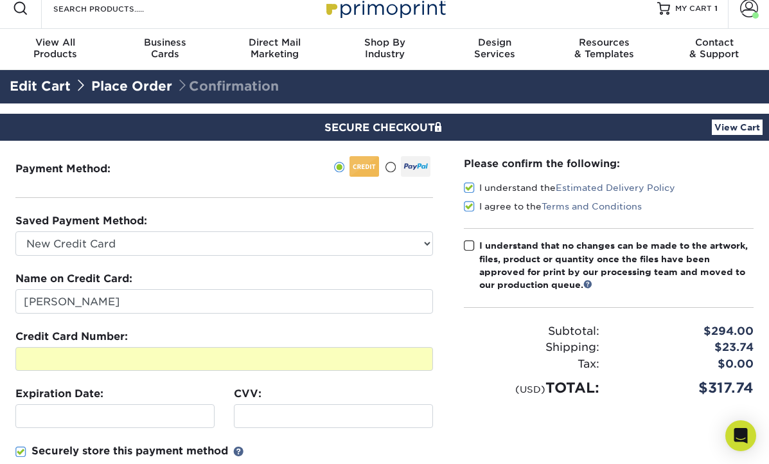
scroll to position [16, 0]
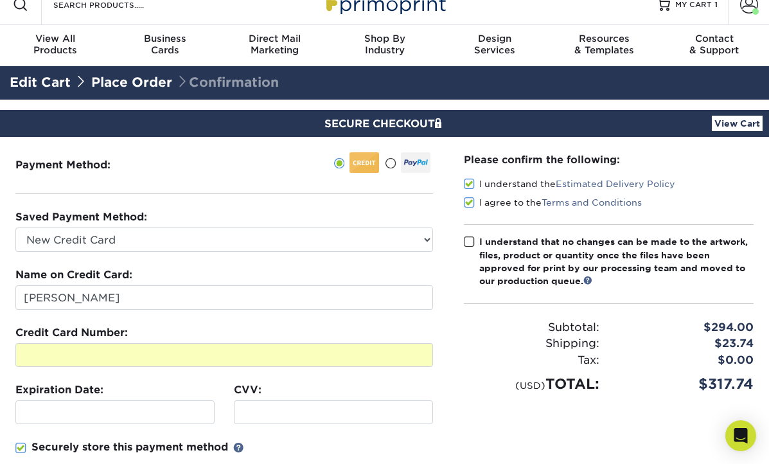
click at [737, 121] on link "View Cart" at bounding box center [737, 123] width 51 height 15
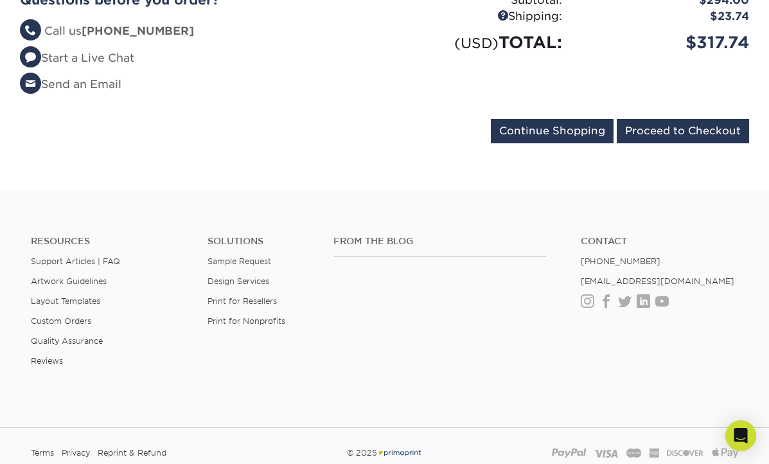
scroll to position [405, 0]
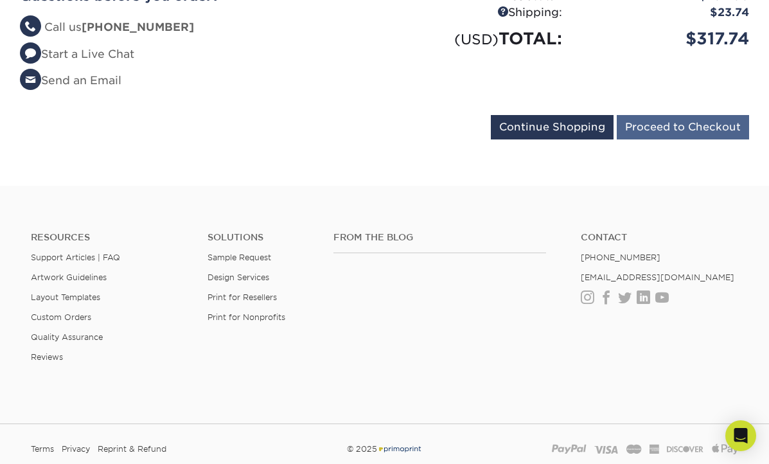
click at [690, 116] on input "Proceed to Checkout" at bounding box center [683, 127] width 132 height 24
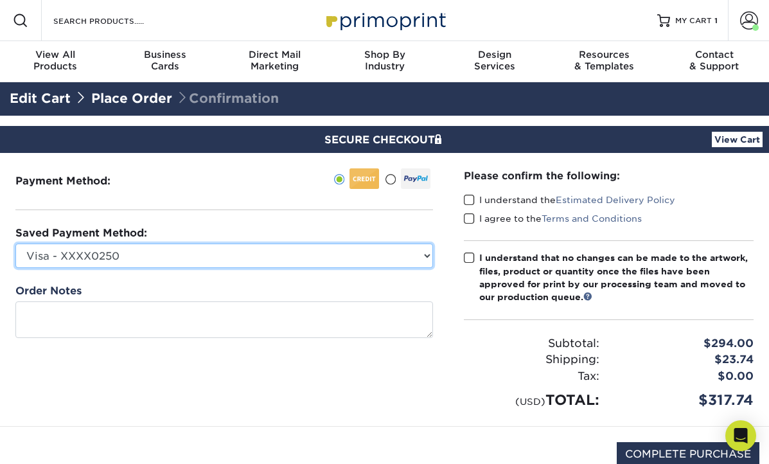
select select
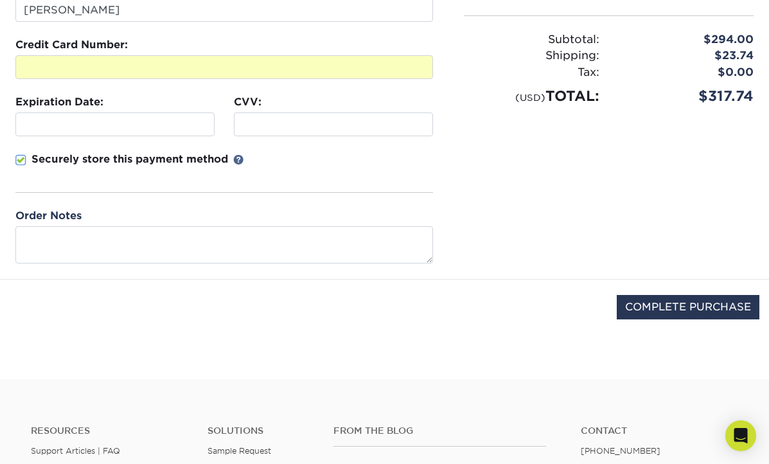
scroll to position [338, 0]
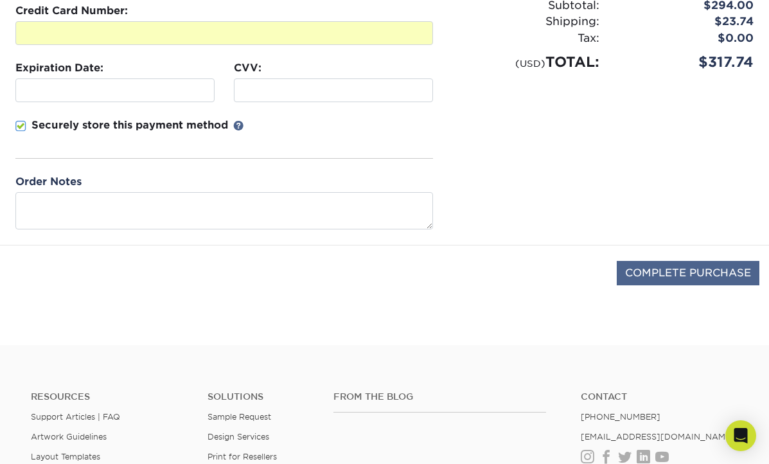
click at [650, 272] on input "COMPLETE PURCHASE" at bounding box center [688, 273] width 143 height 24
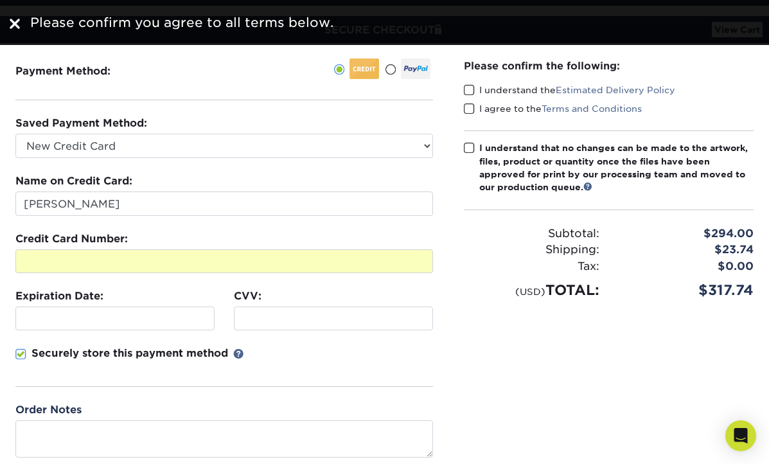
scroll to position [109, 0]
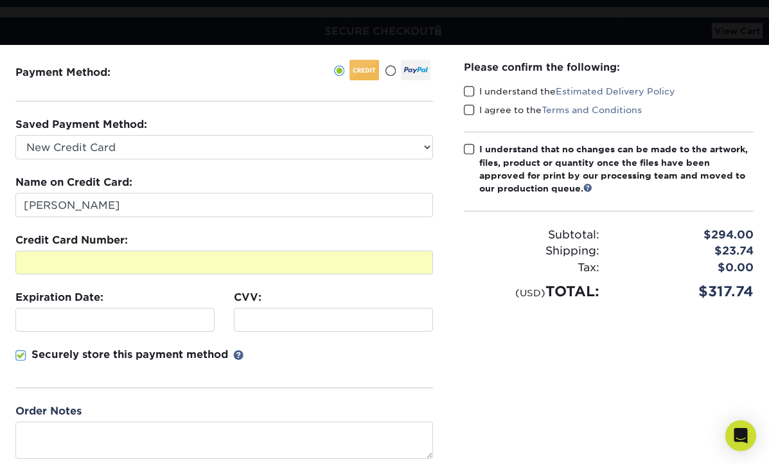
click at [470, 151] on span at bounding box center [469, 149] width 11 height 12
click at [0, 0] on input "I understand that no changes can be made to the artwork, files, product or quan…" at bounding box center [0, 0] width 0 height 0
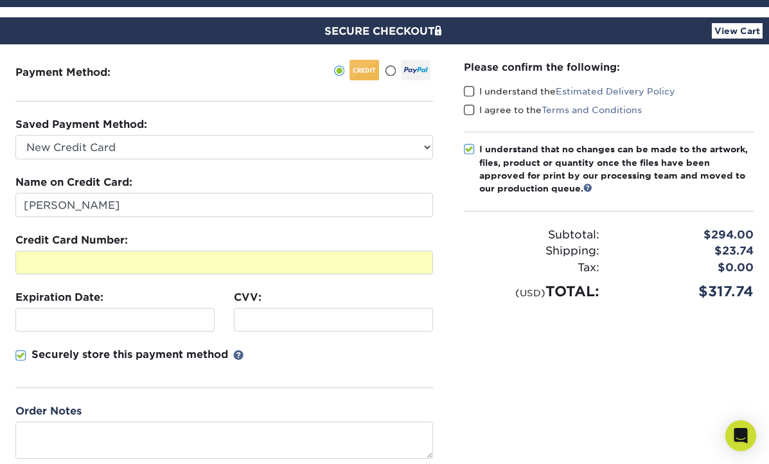
click at [468, 87] on span at bounding box center [469, 91] width 11 height 12
click at [0, 0] on input "I understand the Estimated Delivery Policy" at bounding box center [0, 0] width 0 height 0
click at [469, 112] on span at bounding box center [469, 110] width 11 height 12
click at [0, 0] on input "I agree to the Terms and Conditions" at bounding box center [0, 0] width 0 height 0
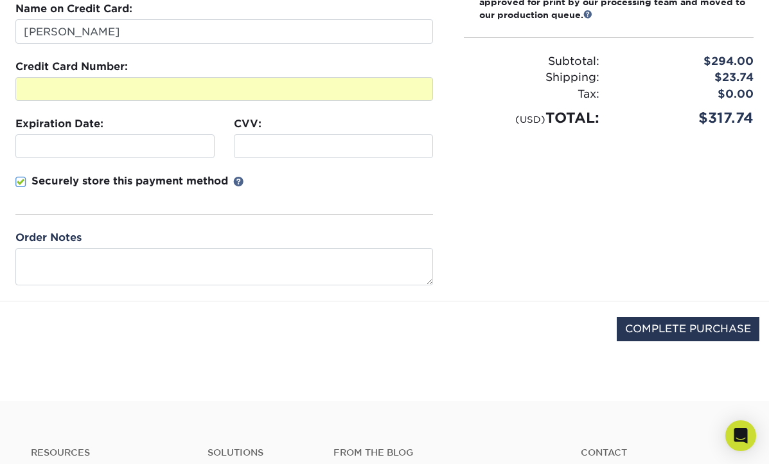
scroll to position [429, 0]
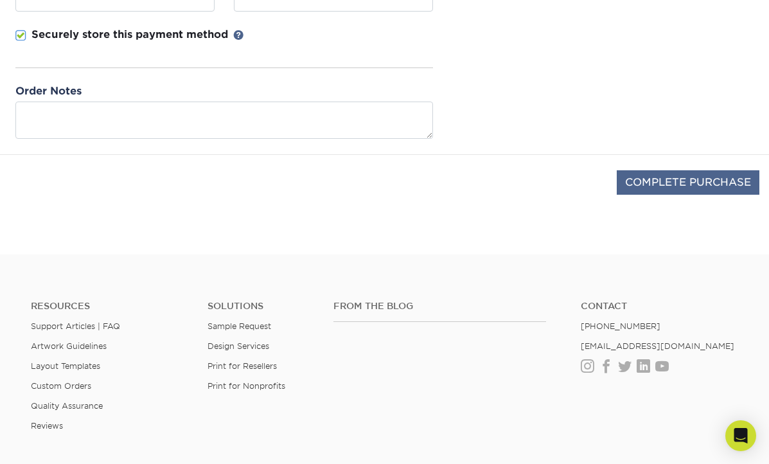
click at [680, 181] on input "COMPLETE PURCHASE" at bounding box center [688, 182] width 143 height 24
type input "PROCESSING, PLEASE WAIT..."
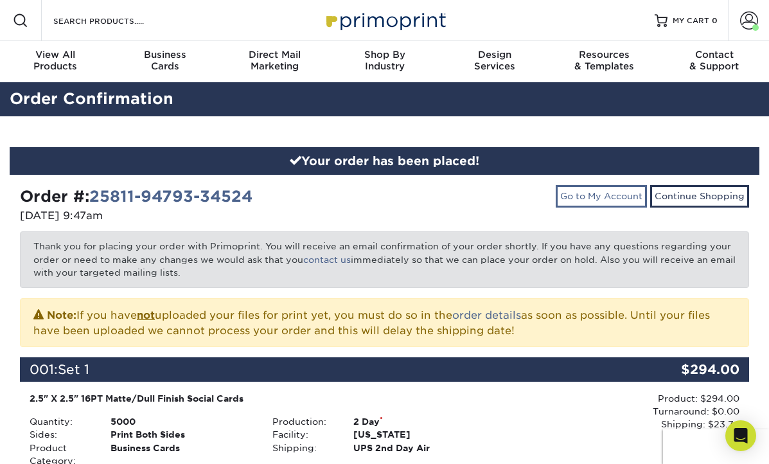
click at [623, 191] on link "Go to My Account" at bounding box center [601, 196] width 91 height 22
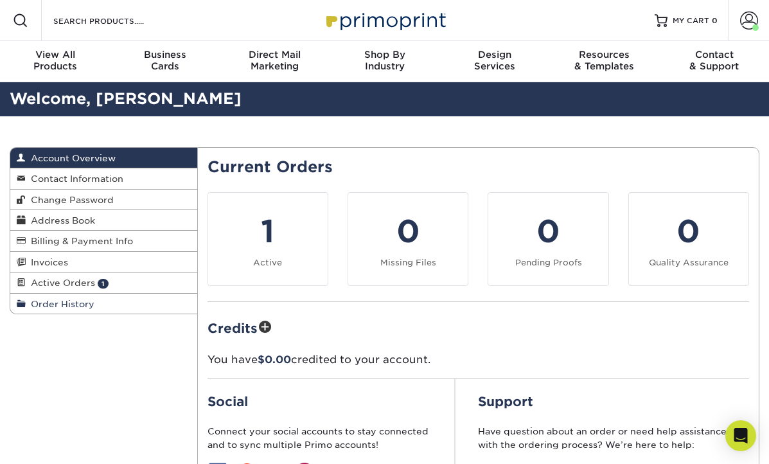
click at [76, 299] on span "Order History" at bounding box center [60, 304] width 69 height 10
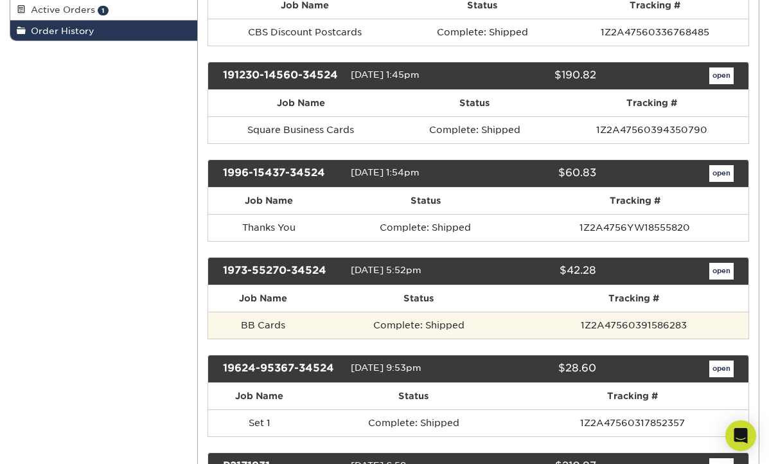
scroll to position [271, 0]
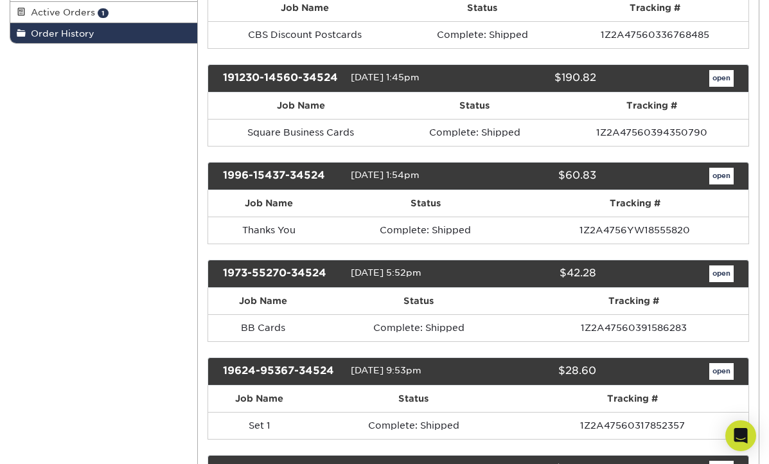
click at [721, 172] on link "open" at bounding box center [721, 176] width 24 height 17
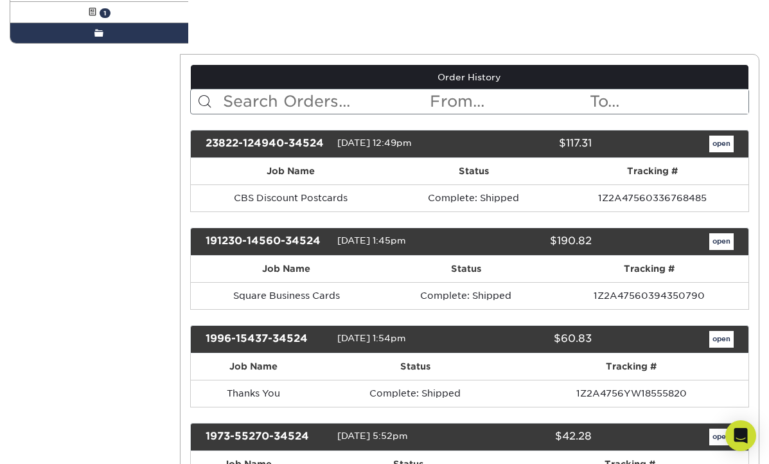
scroll to position [0, 0]
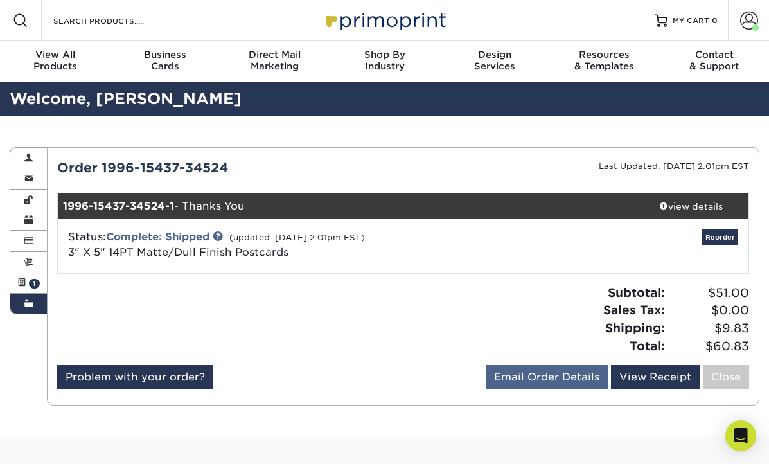
click at [572, 376] on link "Email Order Details" at bounding box center [547, 377] width 122 height 24
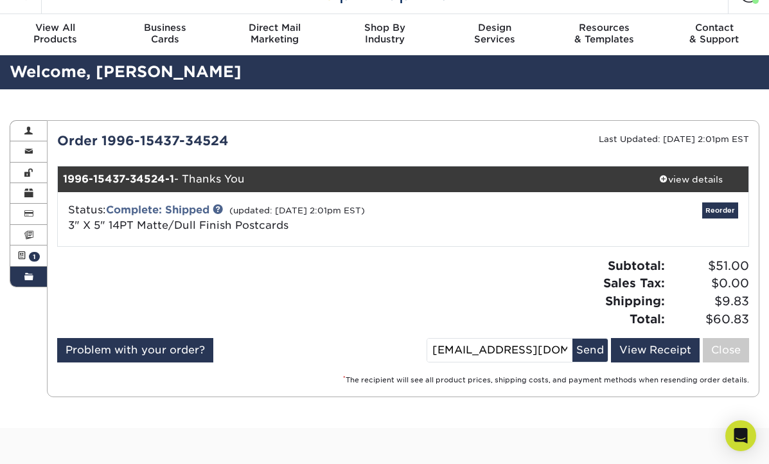
scroll to position [26, 0]
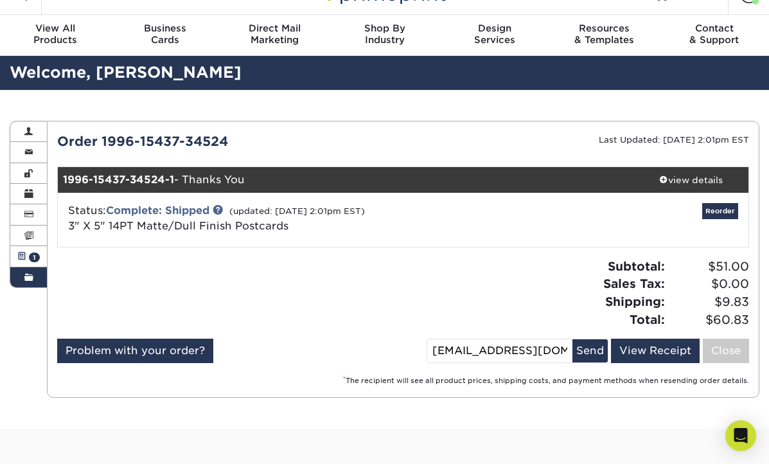
click at [23, 256] on span at bounding box center [21, 256] width 9 height 10
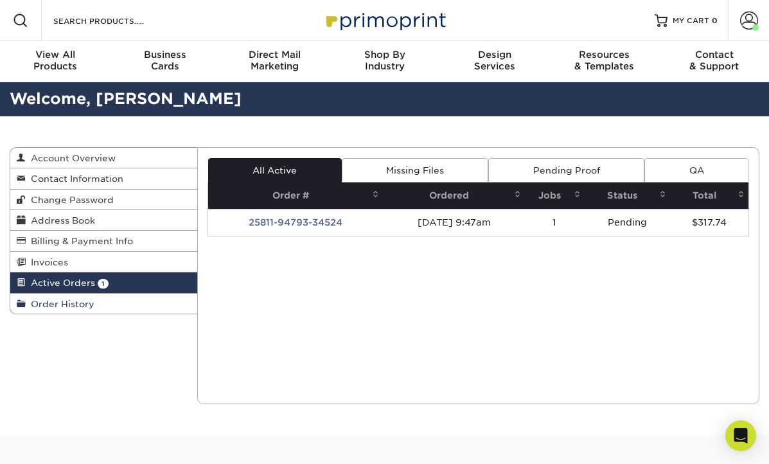
click at [71, 300] on span "Order History" at bounding box center [60, 304] width 69 height 10
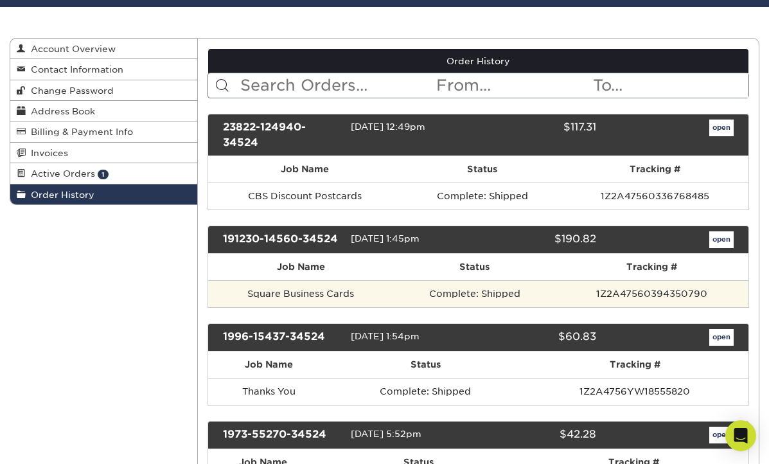
scroll to position [105, 0]
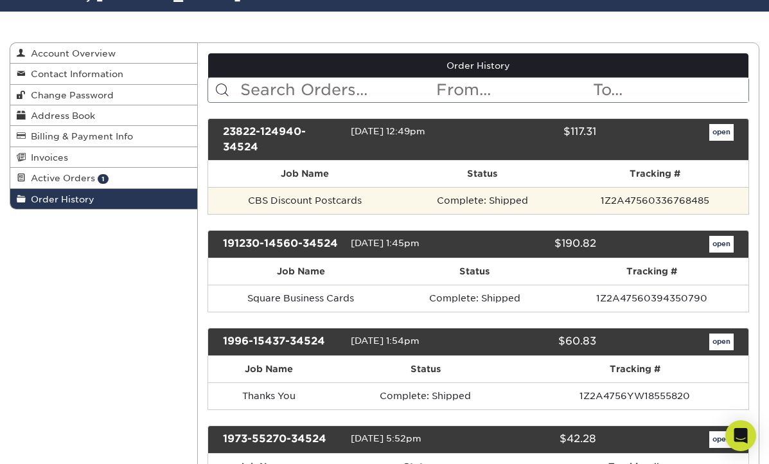
click at [343, 204] on td "CBS Discount Postcards" at bounding box center [305, 200] width 194 height 27
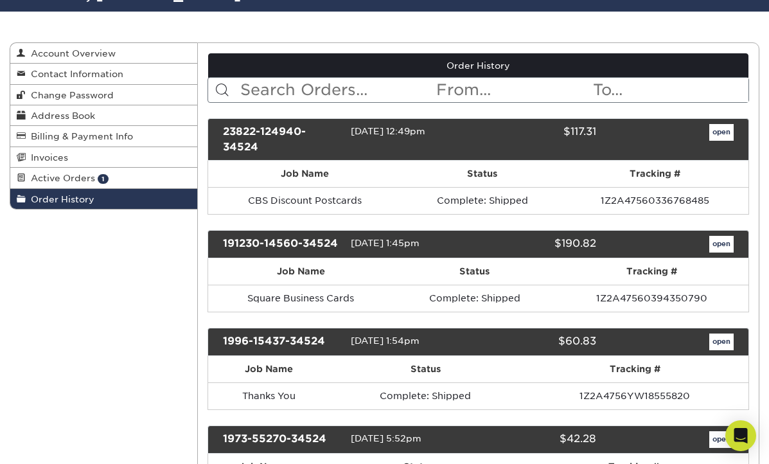
click at [720, 127] on link "open" at bounding box center [721, 132] width 24 height 17
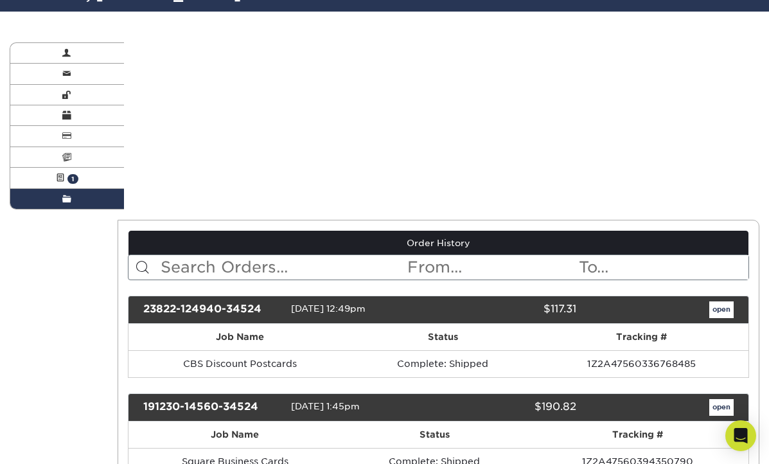
scroll to position [0, 0]
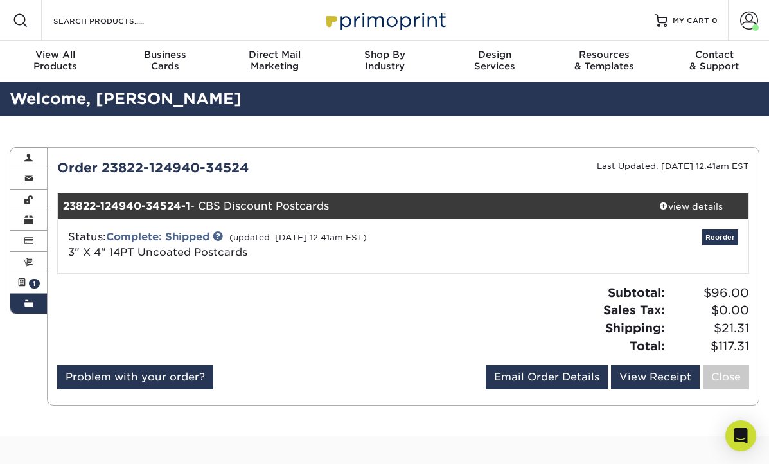
click at [170, 208] on strong "23822-124940-34524-1" at bounding box center [126, 206] width 127 height 12
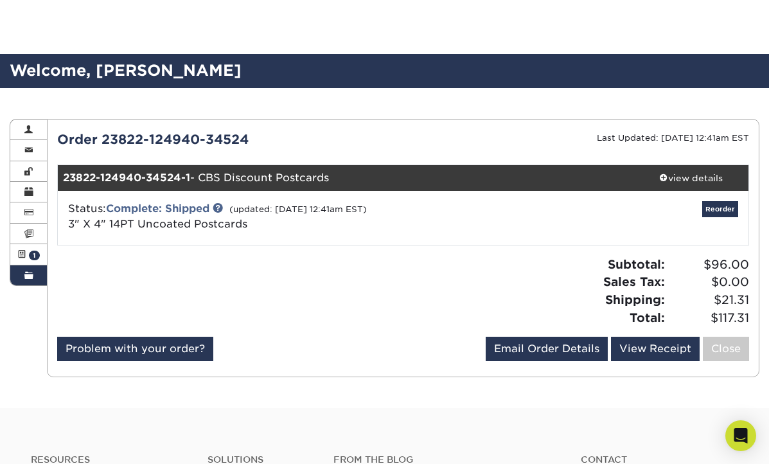
scroll to position [102, 0]
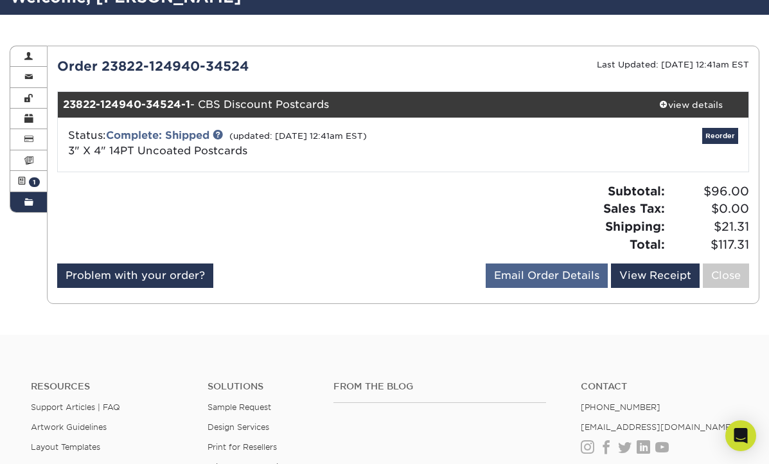
click at [572, 277] on link "Email Order Details" at bounding box center [547, 275] width 122 height 24
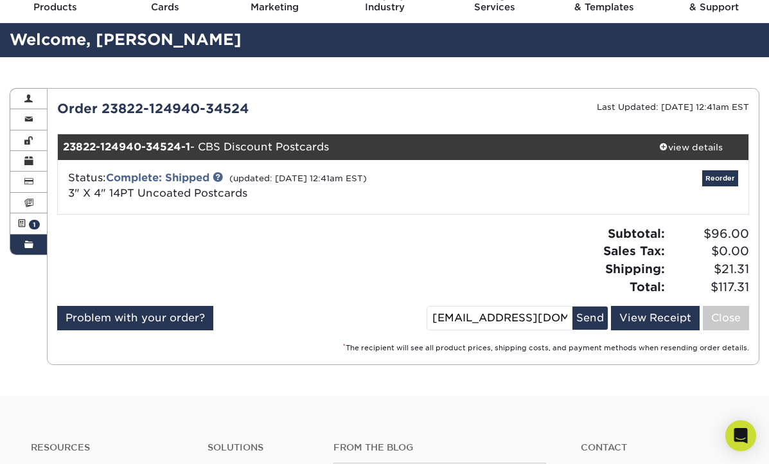
scroll to position [53, 0]
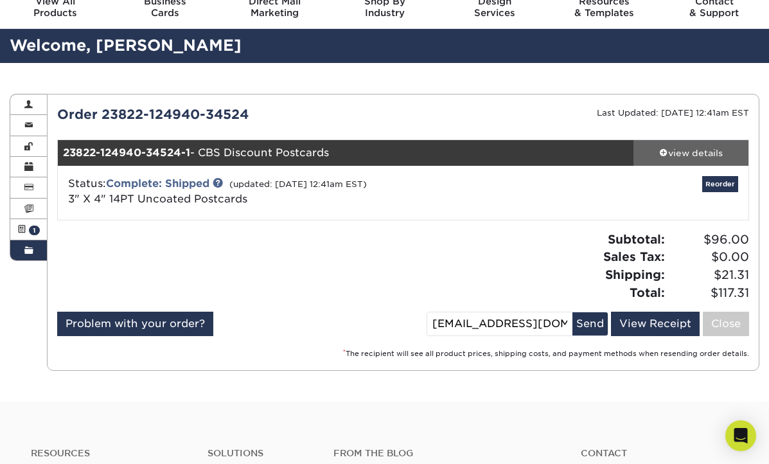
click at [696, 152] on div "view details" at bounding box center [691, 153] width 115 height 13
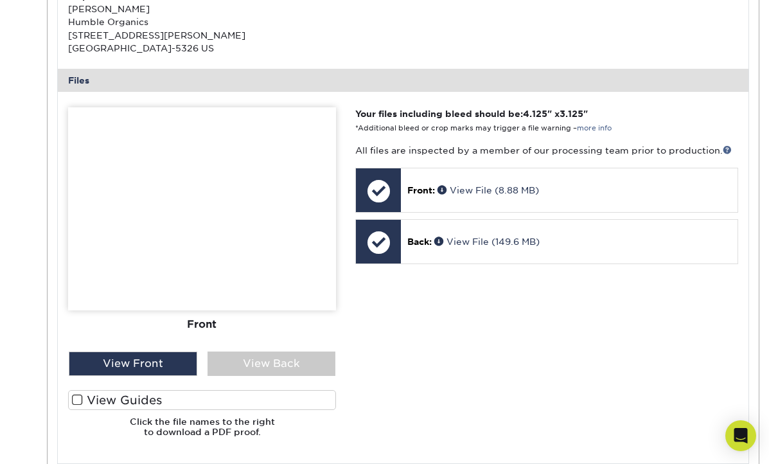
scroll to position [464, 0]
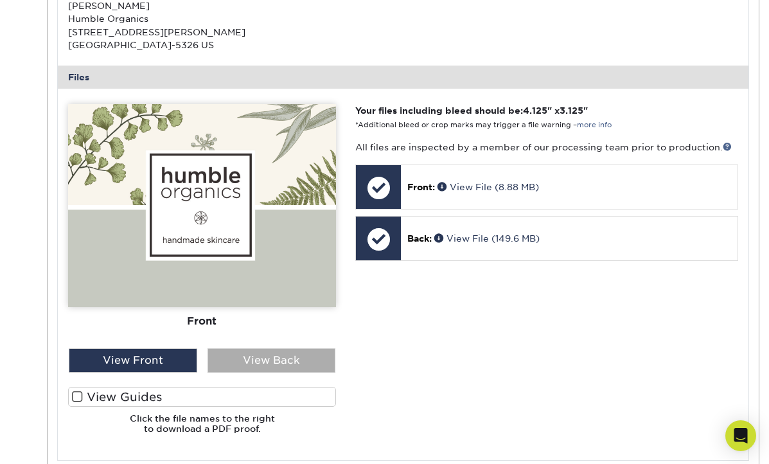
click at [290, 354] on div "View Back" at bounding box center [272, 360] width 128 height 24
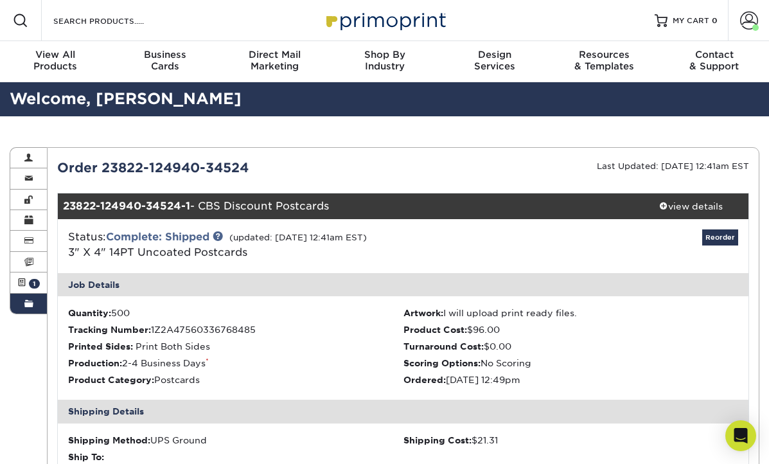
scroll to position [0, 0]
click at [752, 17] on span at bounding box center [749, 21] width 18 height 18
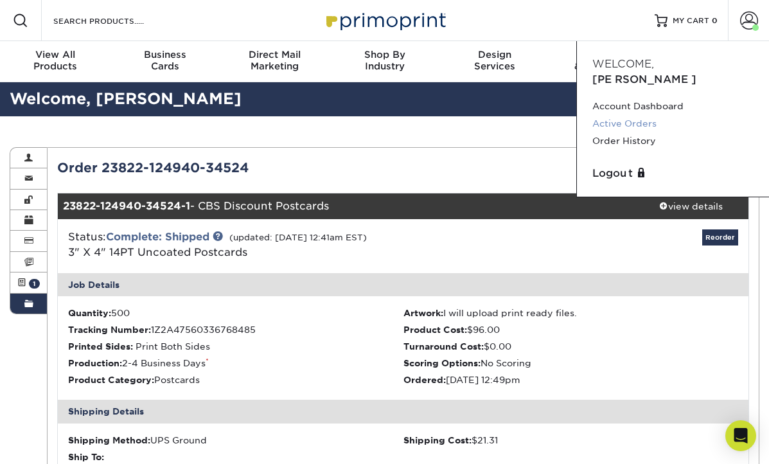
click at [634, 115] on link "Active Orders" at bounding box center [672, 123] width 161 height 17
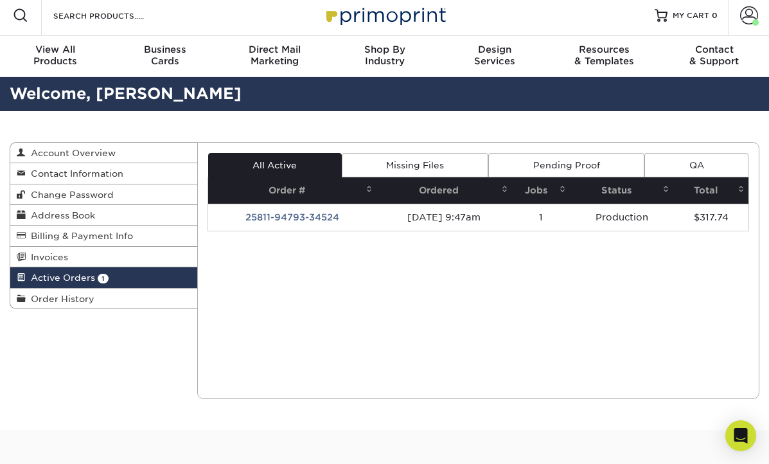
scroll to position [8, 0]
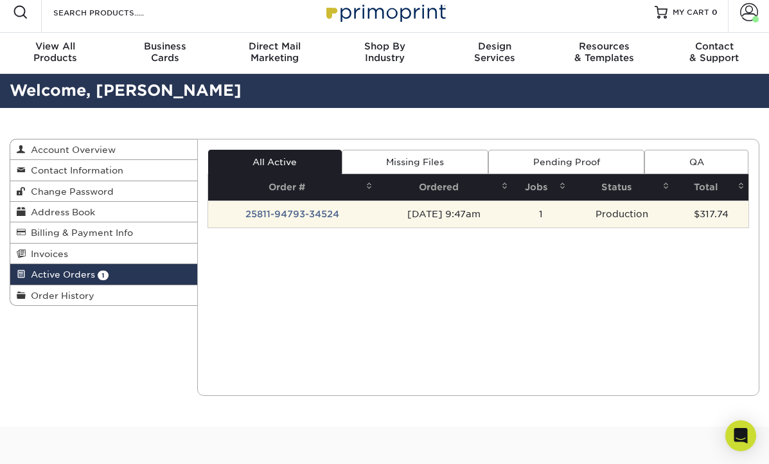
click at [284, 214] on td "25811-94793-34524" at bounding box center [292, 213] width 168 height 27
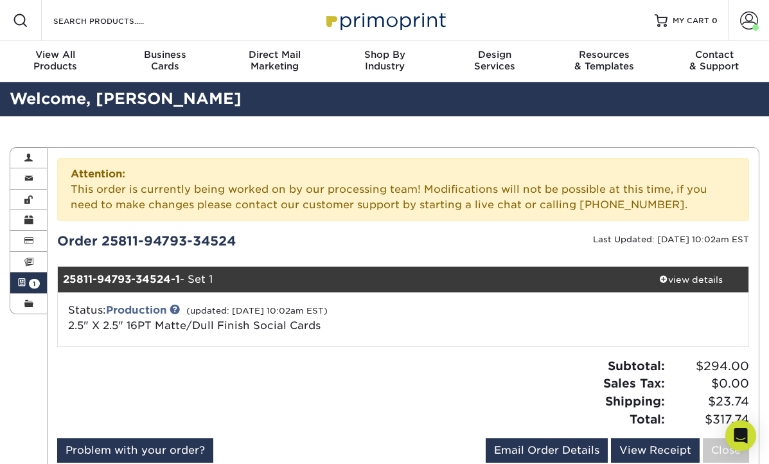
scroll to position [0, 0]
